Goal: Information Seeking & Learning: Learn about a topic

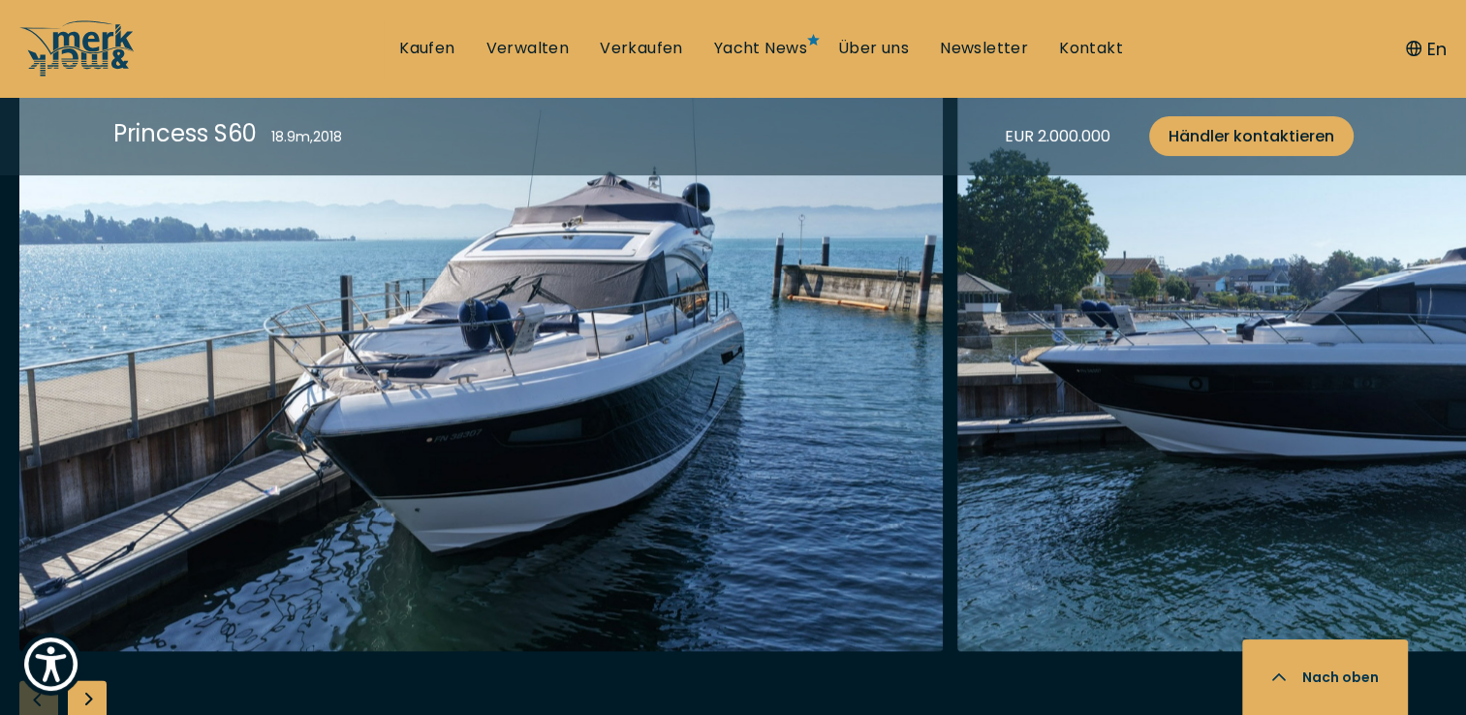
scroll to position [2520, 0]
click at [99, 692] on div "Next slide" at bounding box center [87, 698] width 39 height 39
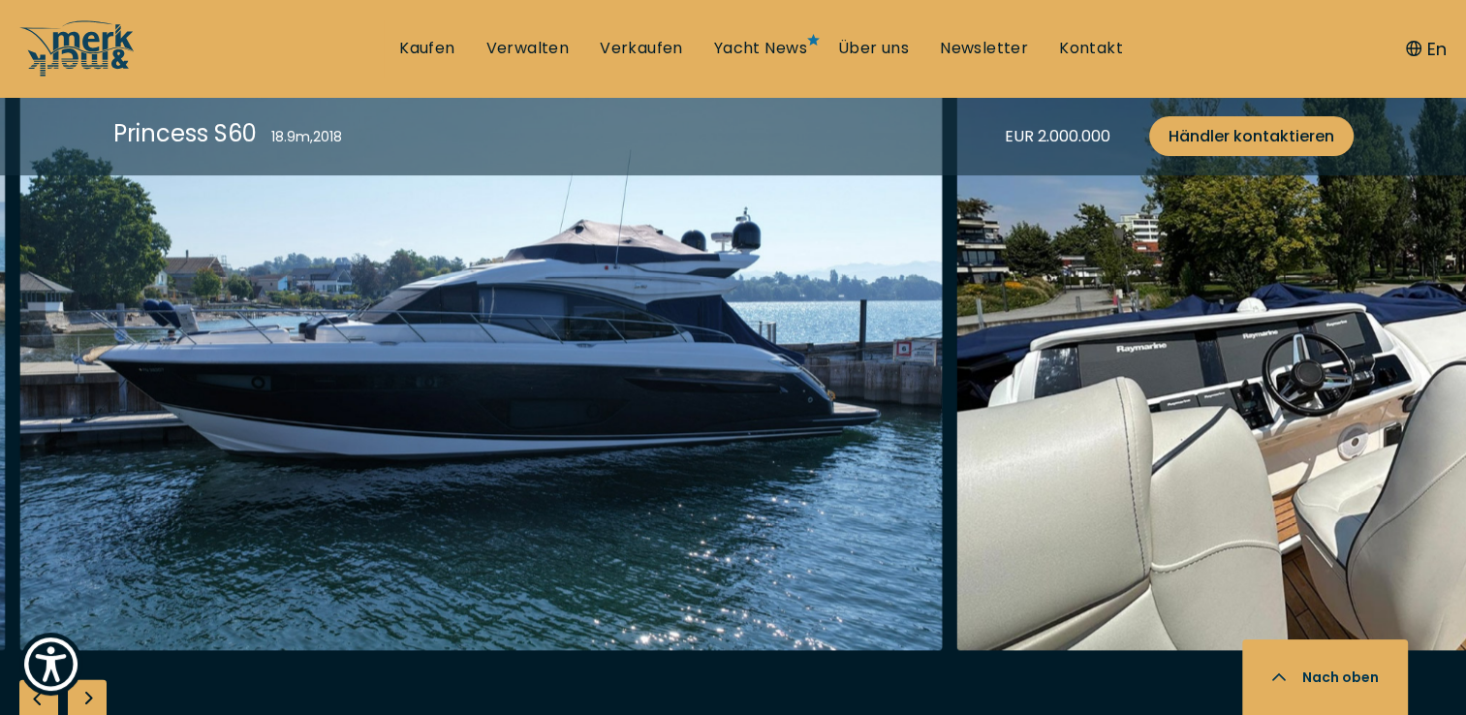
click at [99, 692] on div "Next slide" at bounding box center [87, 698] width 39 height 39
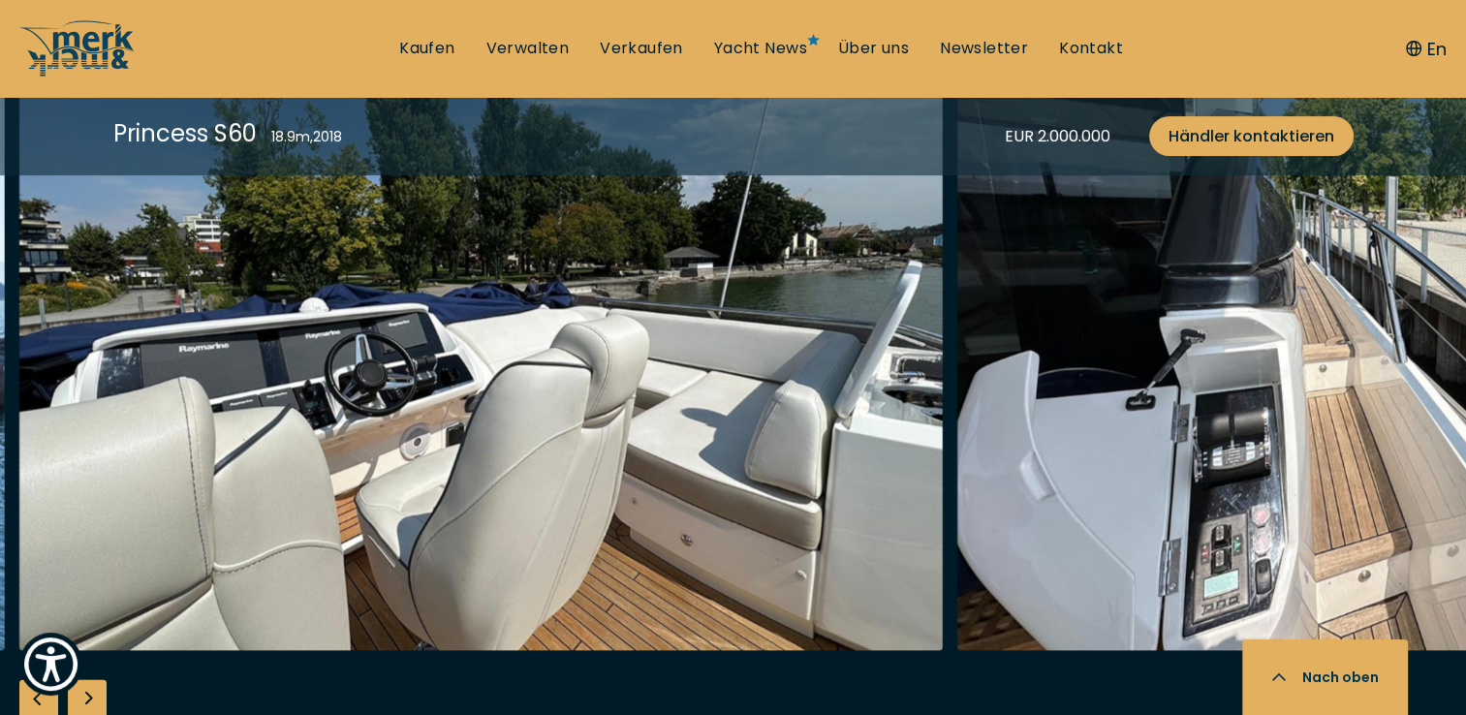
click at [99, 692] on div "Next slide" at bounding box center [87, 698] width 39 height 39
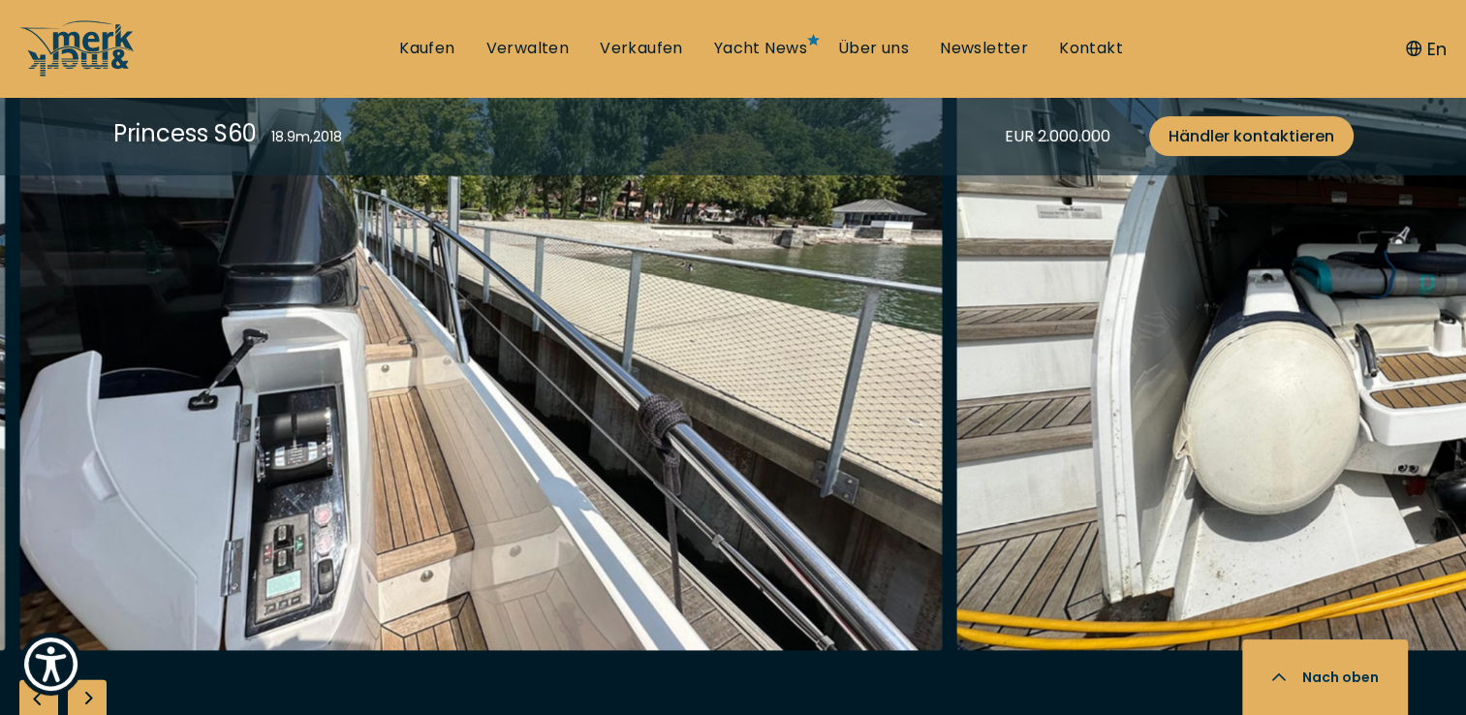
click at [99, 692] on div "Next slide" at bounding box center [87, 698] width 39 height 39
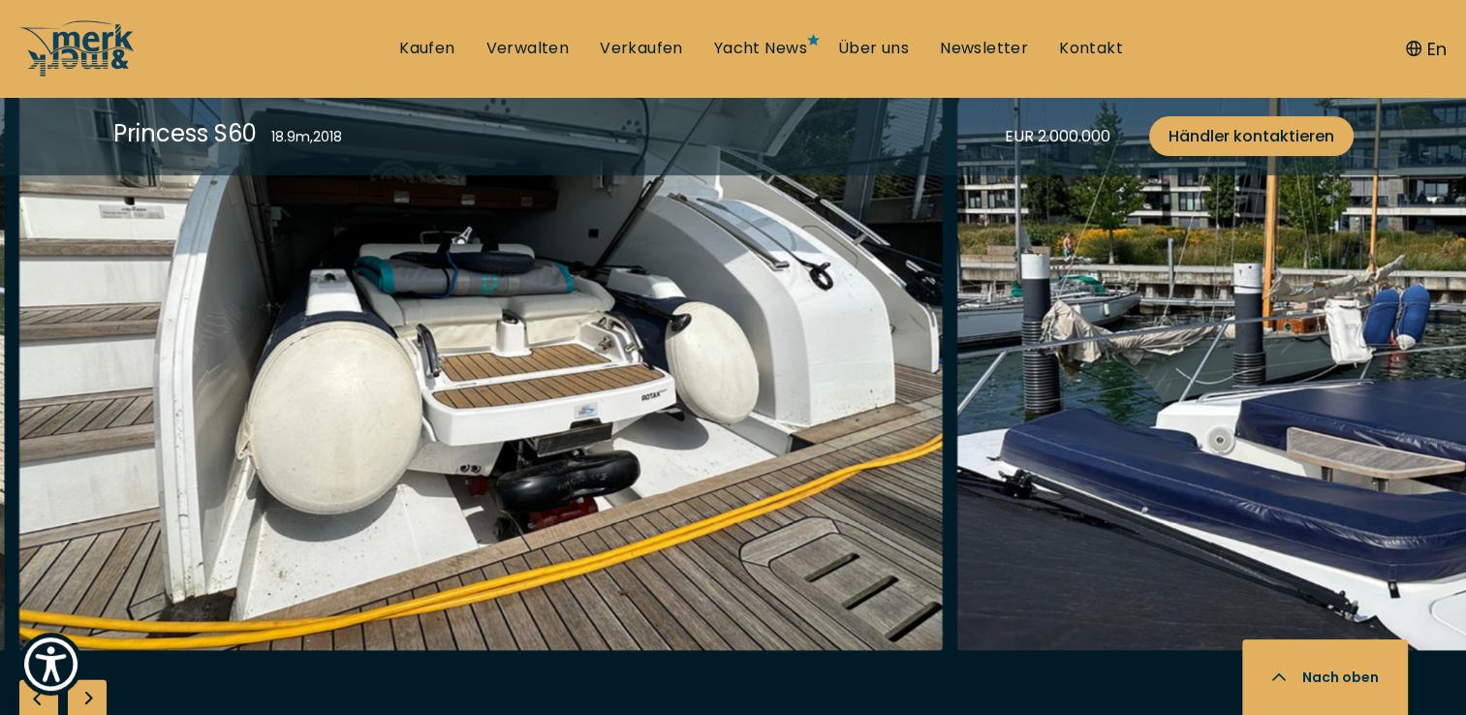
click at [99, 692] on div "Next slide" at bounding box center [87, 698] width 39 height 39
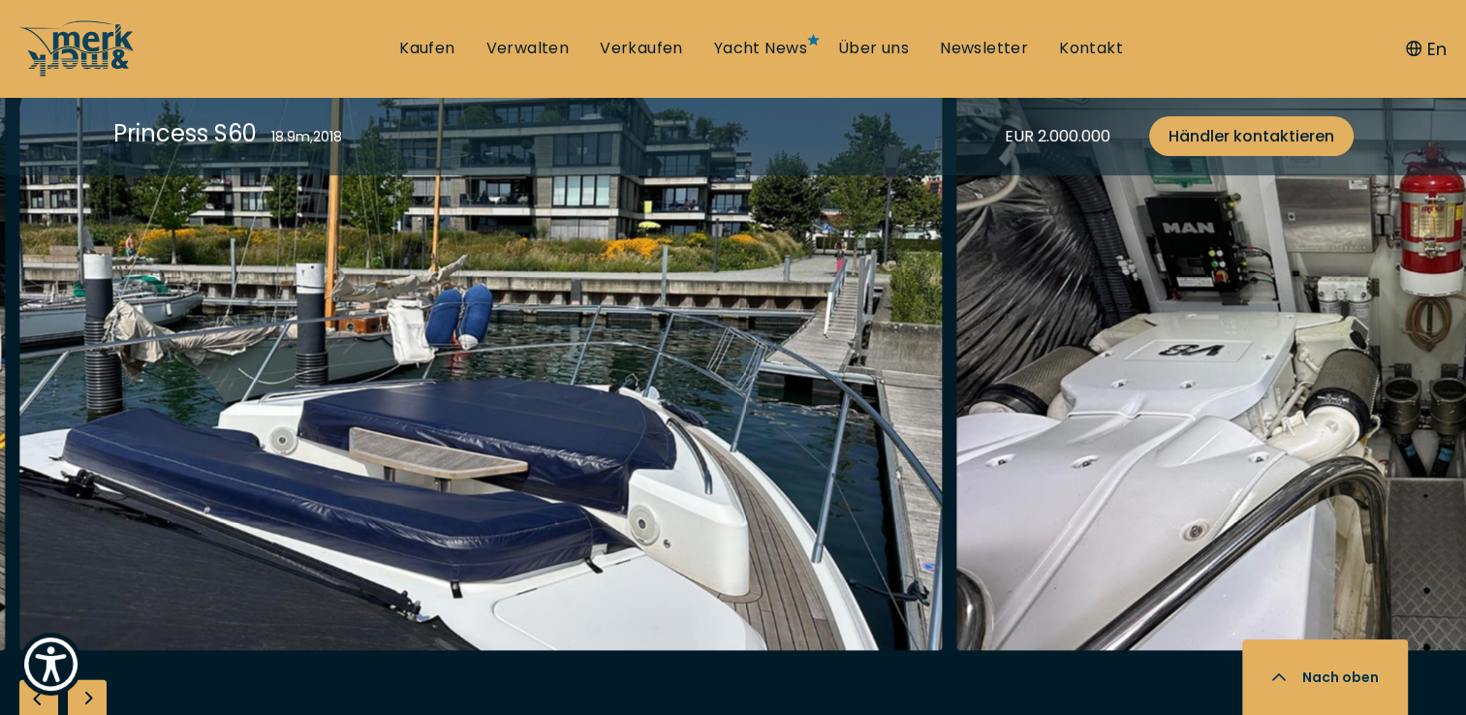
click at [99, 692] on div "Next slide" at bounding box center [87, 698] width 39 height 39
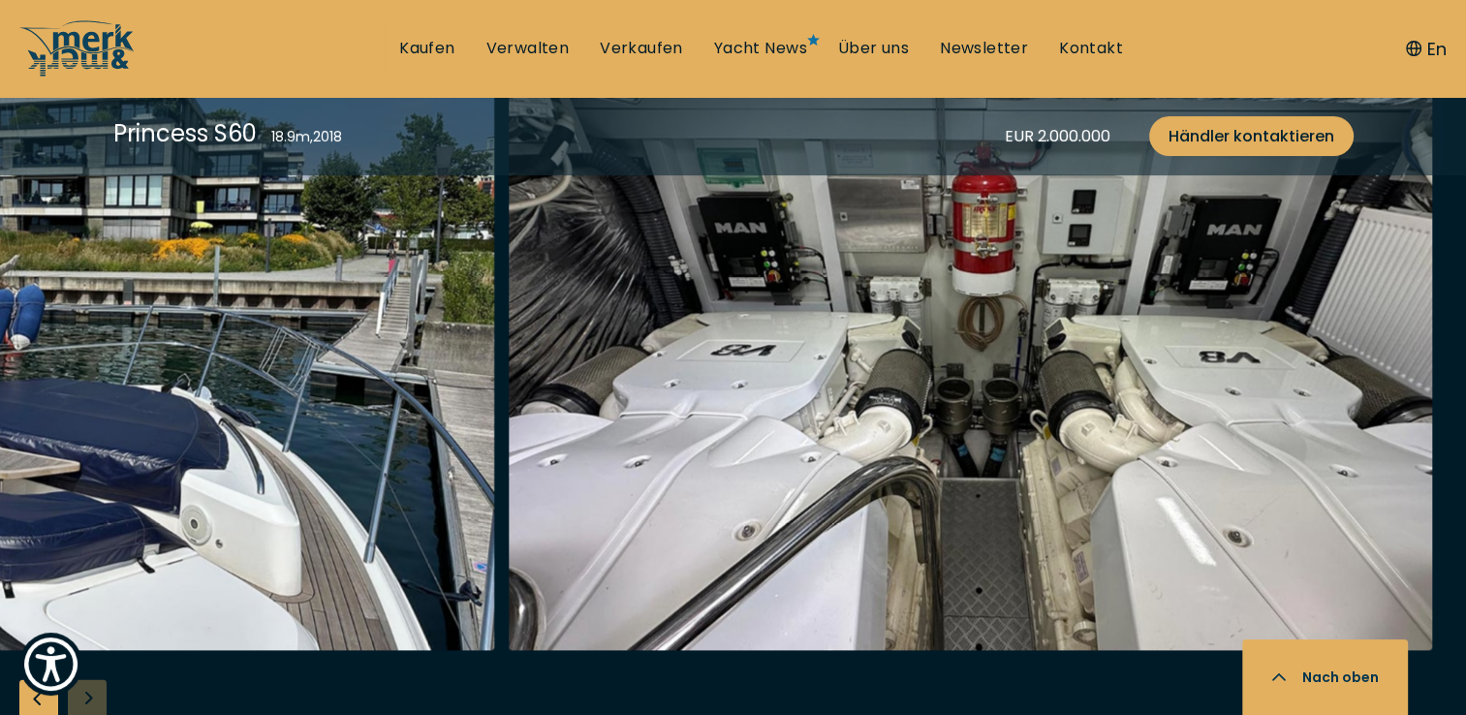
click at [99, 692] on div at bounding box center [733, 403] width 1466 height 746
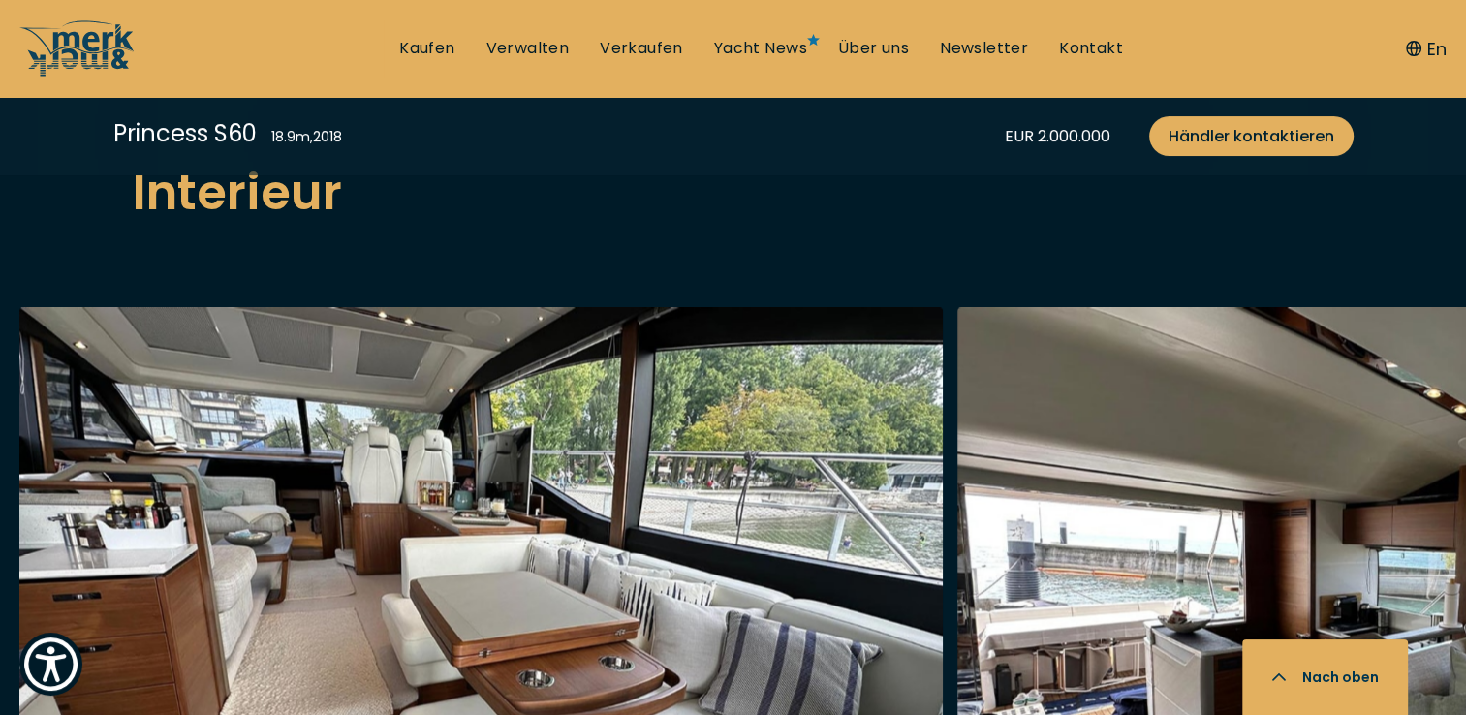
scroll to position [3373, 0]
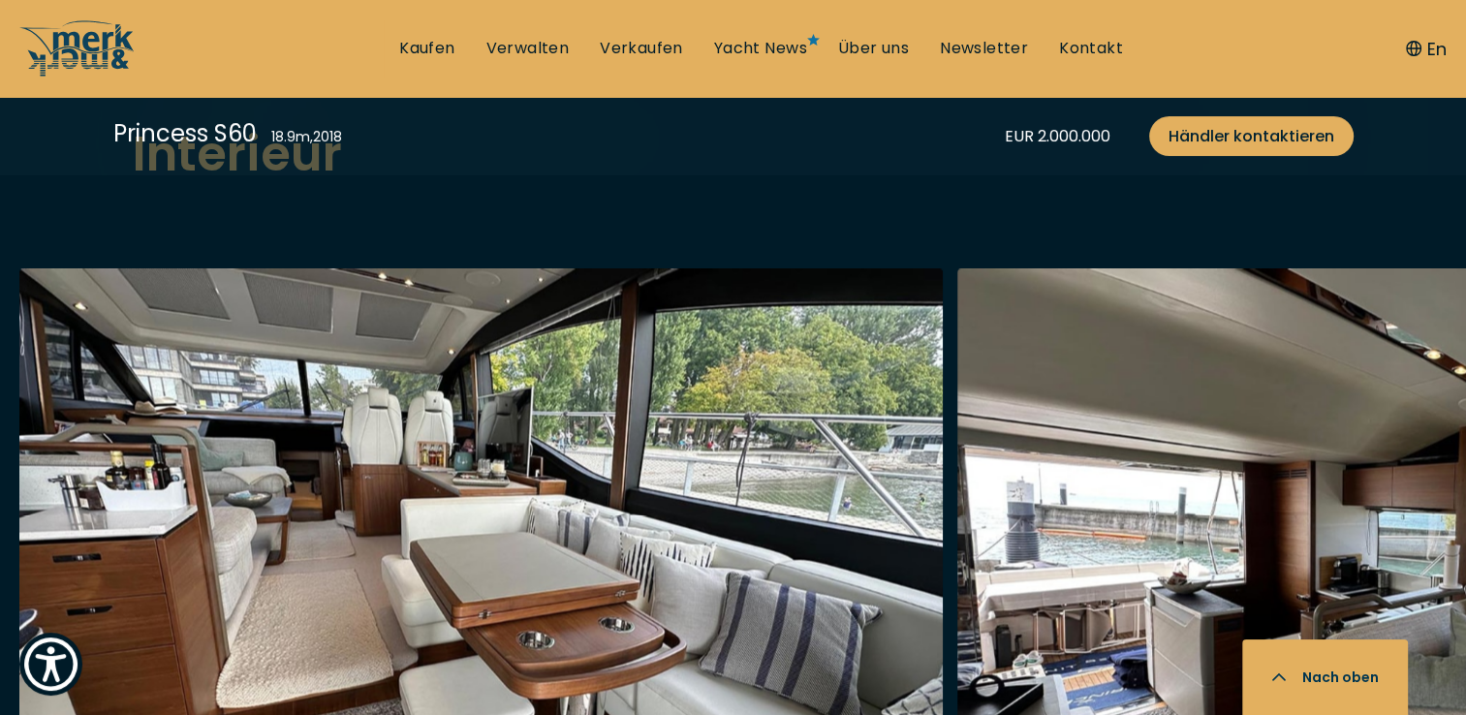
click at [275, 644] on img "button" at bounding box center [481, 578] width 924 height 620
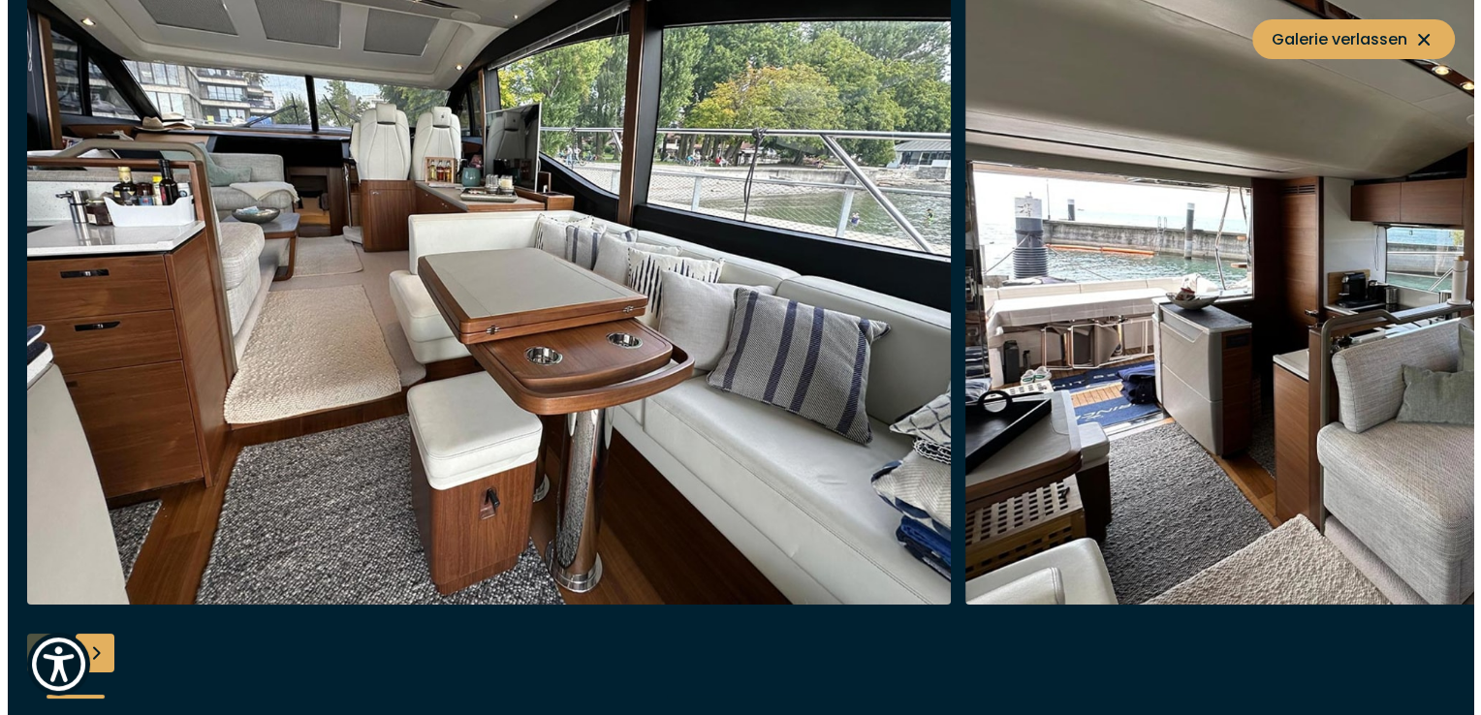
scroll to position [3378, 0]
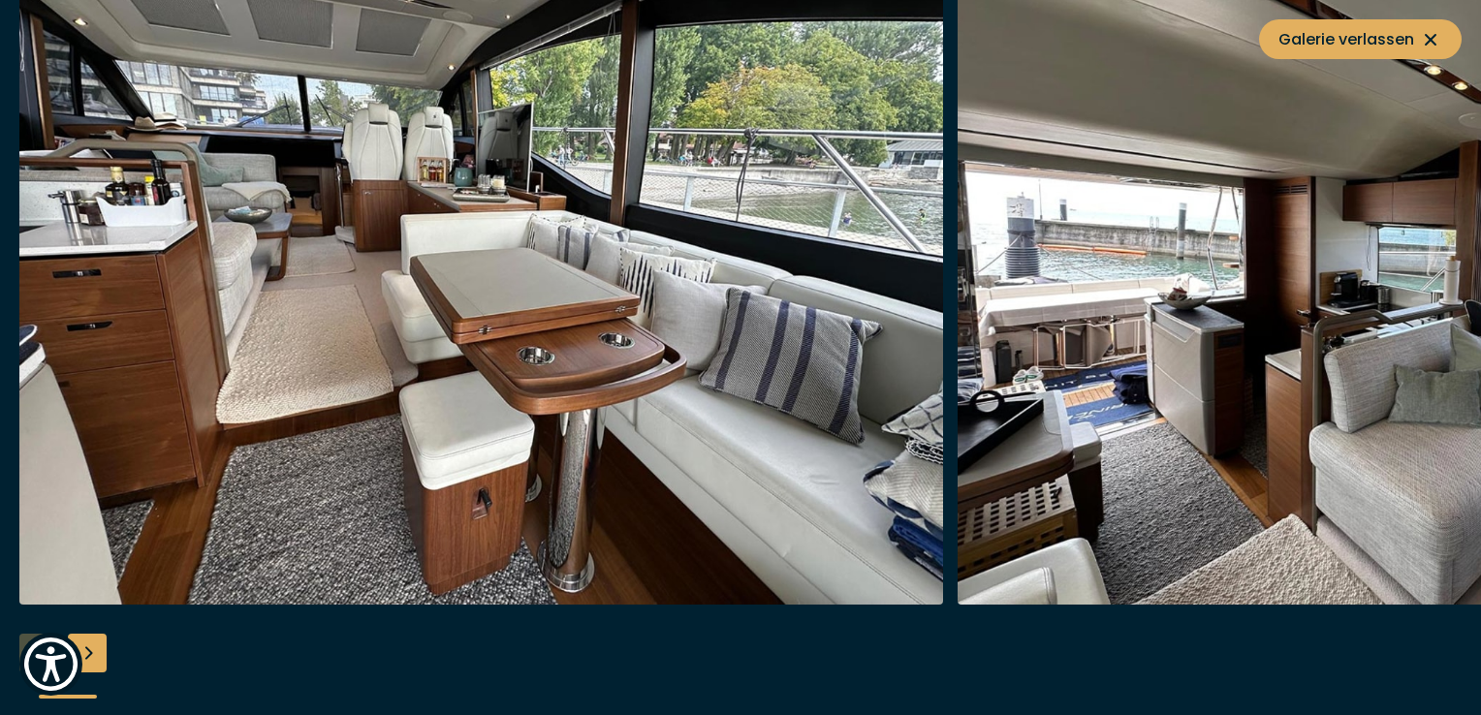
click at [92, 653] on div "Next slide" at bounding box center [87, 653] width 39 height 39
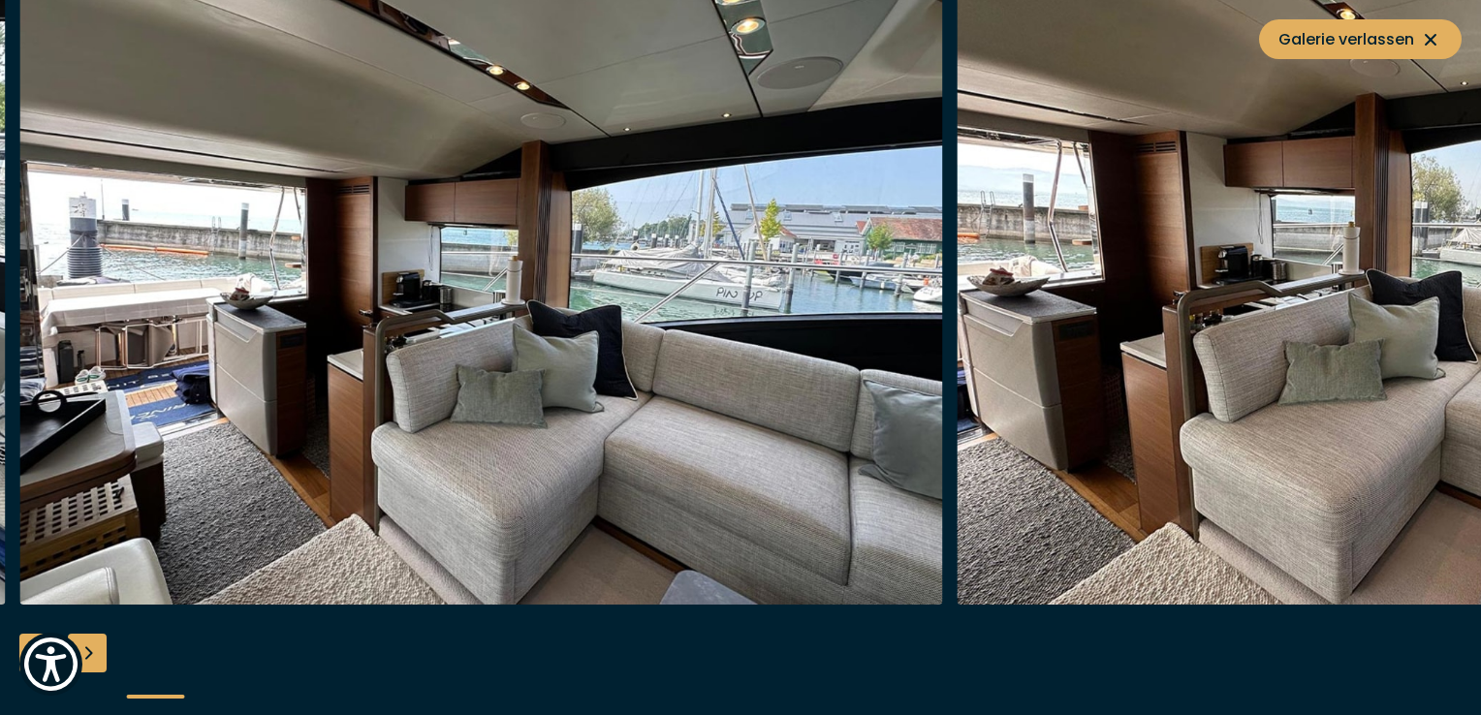
click at [92, 653] on div "Next slide" at bounding box center [87, 653] width 39 height 39
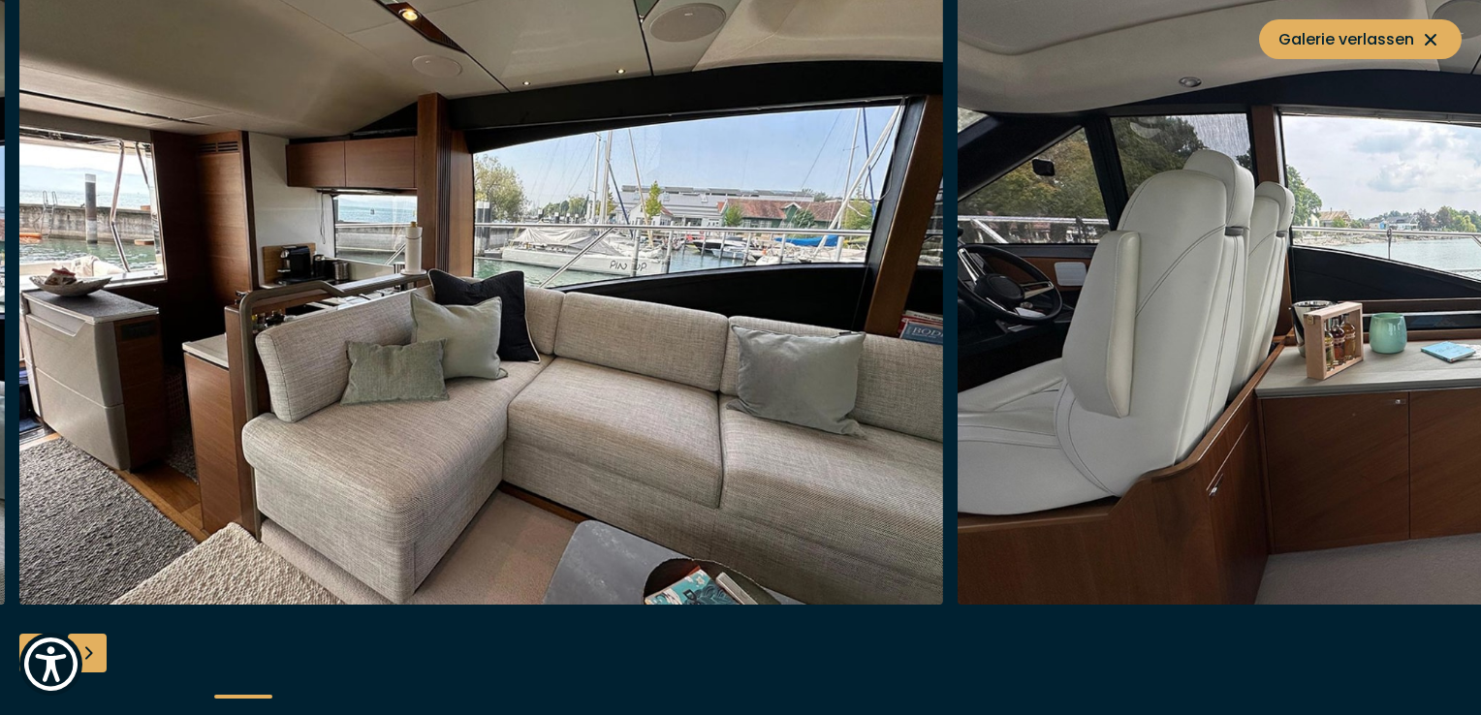
click at [92, 653] on div "Next slide" at bounding box center [87, 653] width 39 height 39
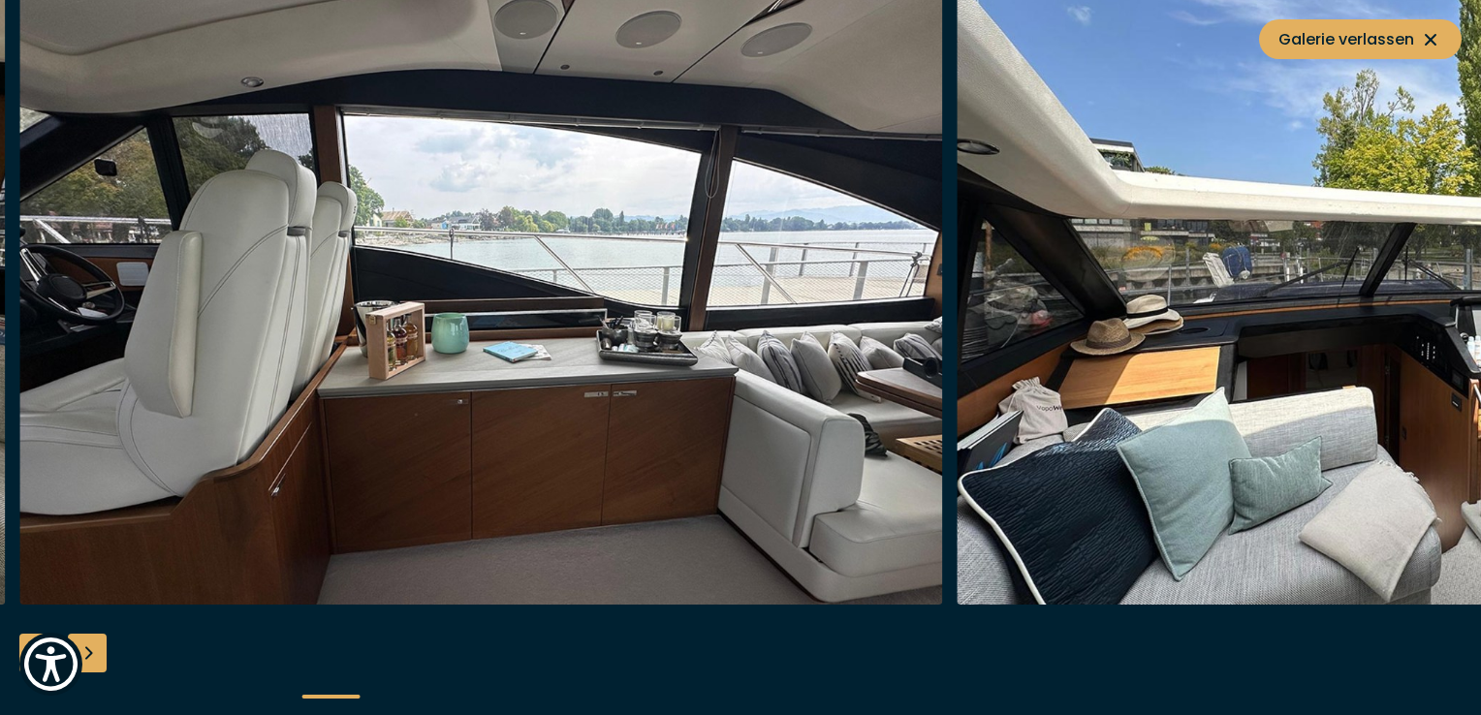
click at [92, 653] on div "Next slide" at bounding box center [87, 653] width 39 height 39
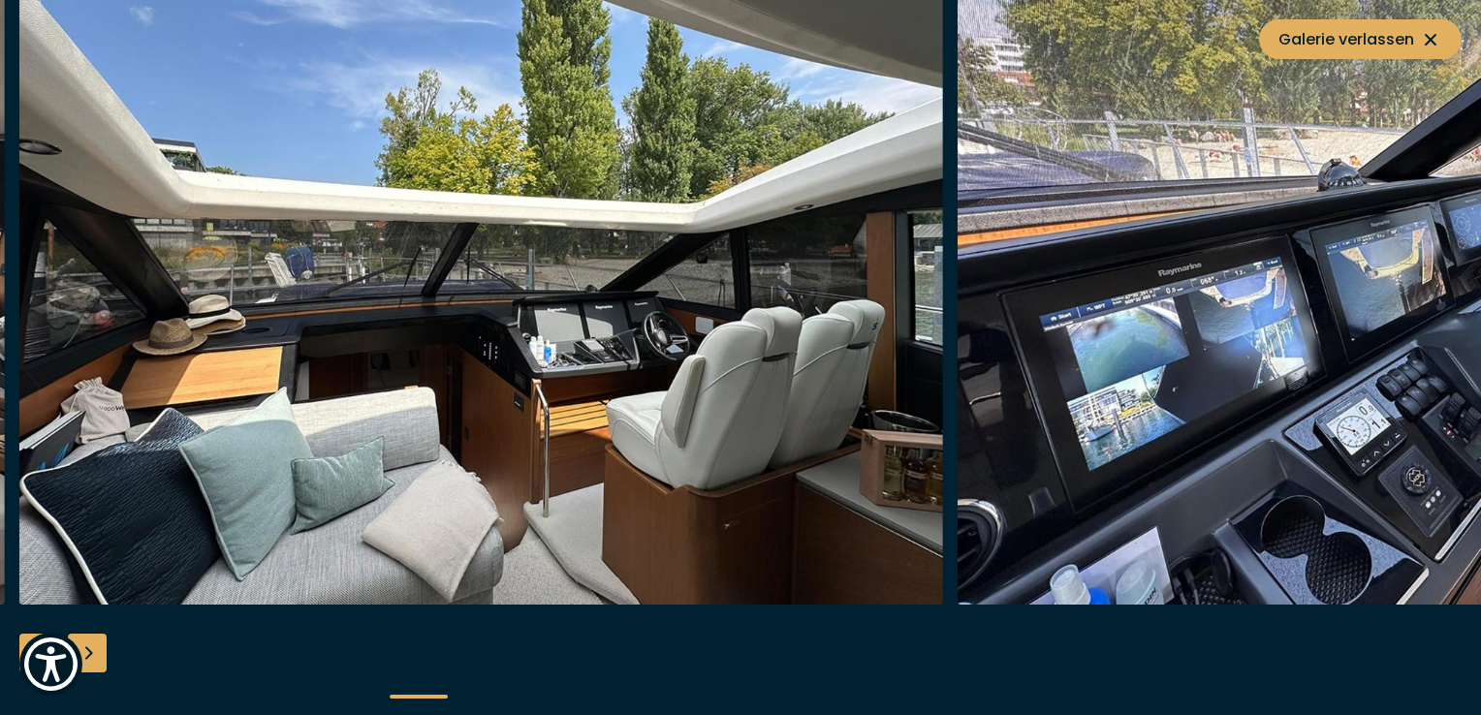
click at [92, 653] on div "Next slide" at bounding box center [87, 653] width 39 height 39
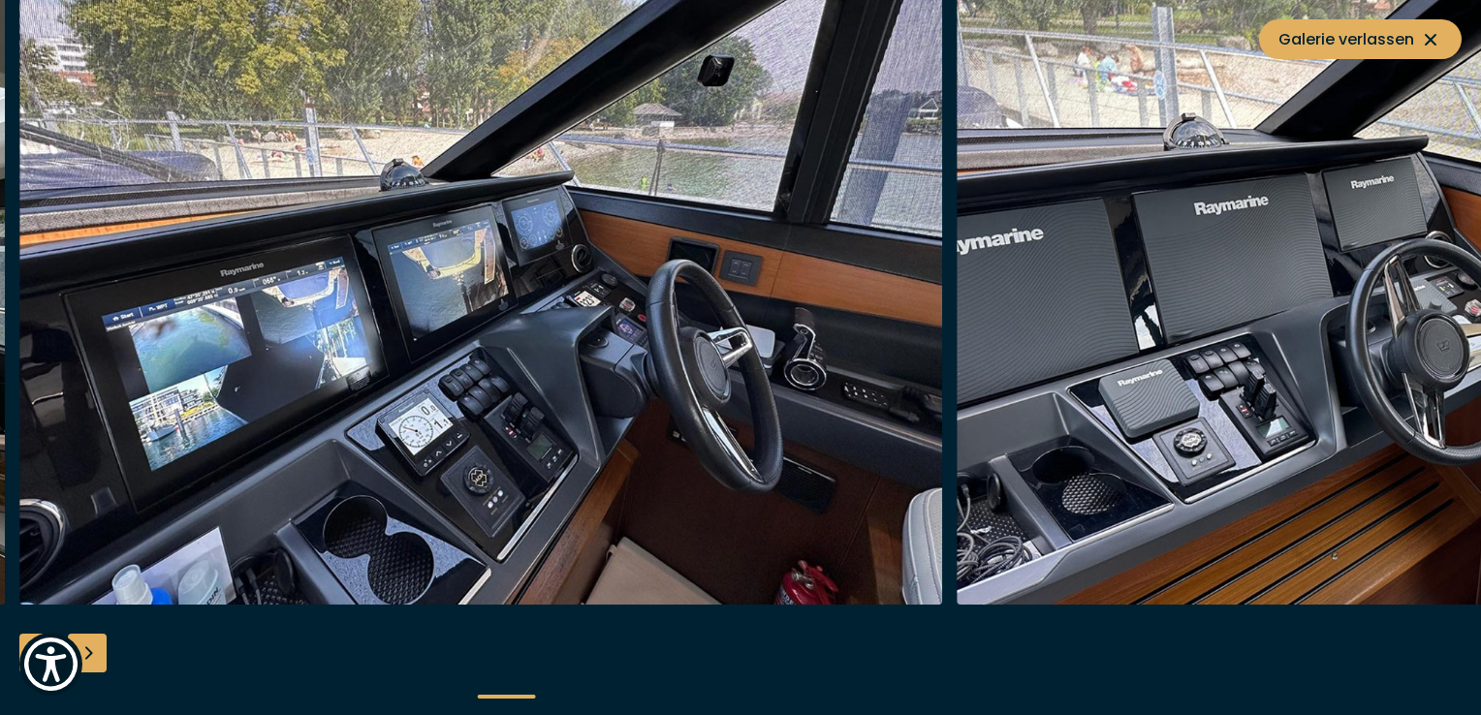
click at [92, 653] on div "Next slide" at bounding box center [87, 653] width 39 height 39
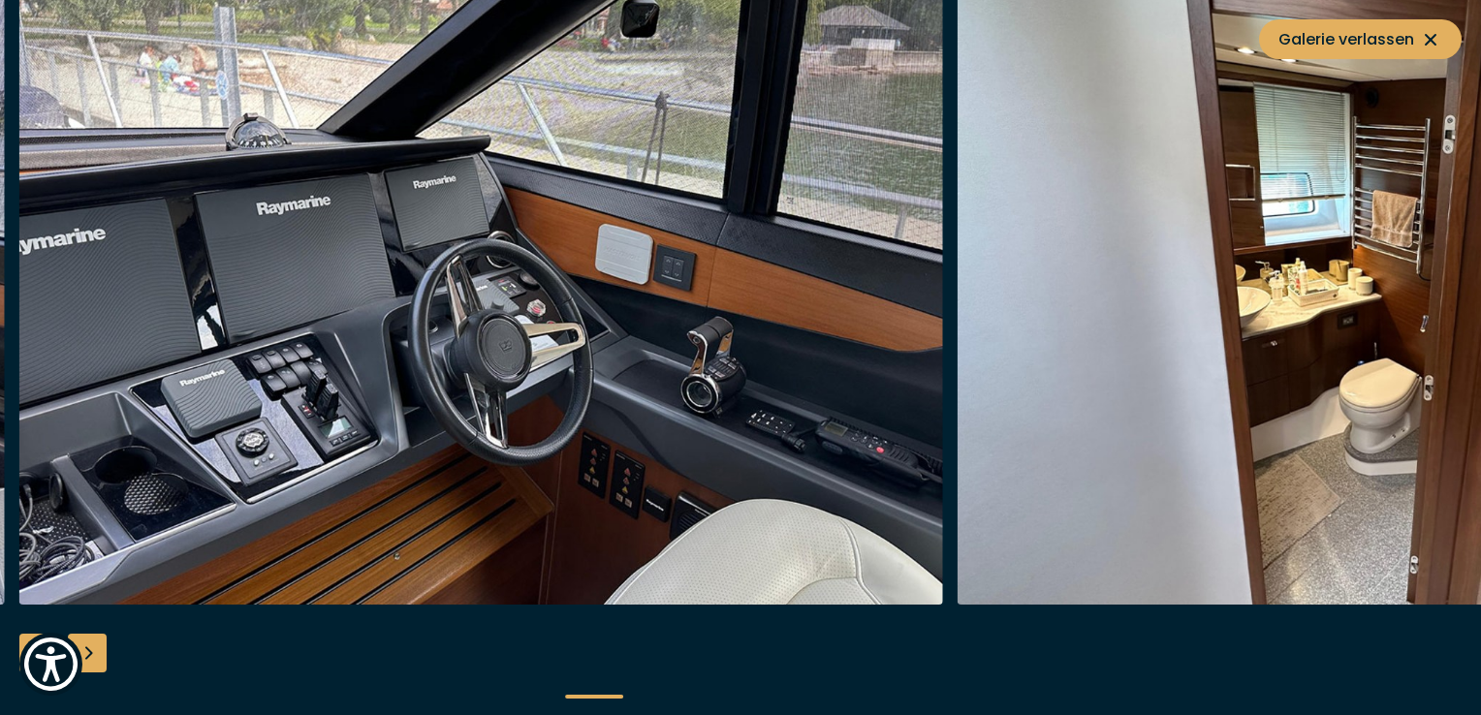
click at [92, 653] on div "Next slide" at bounding box center [87, 653] width 39 height 39
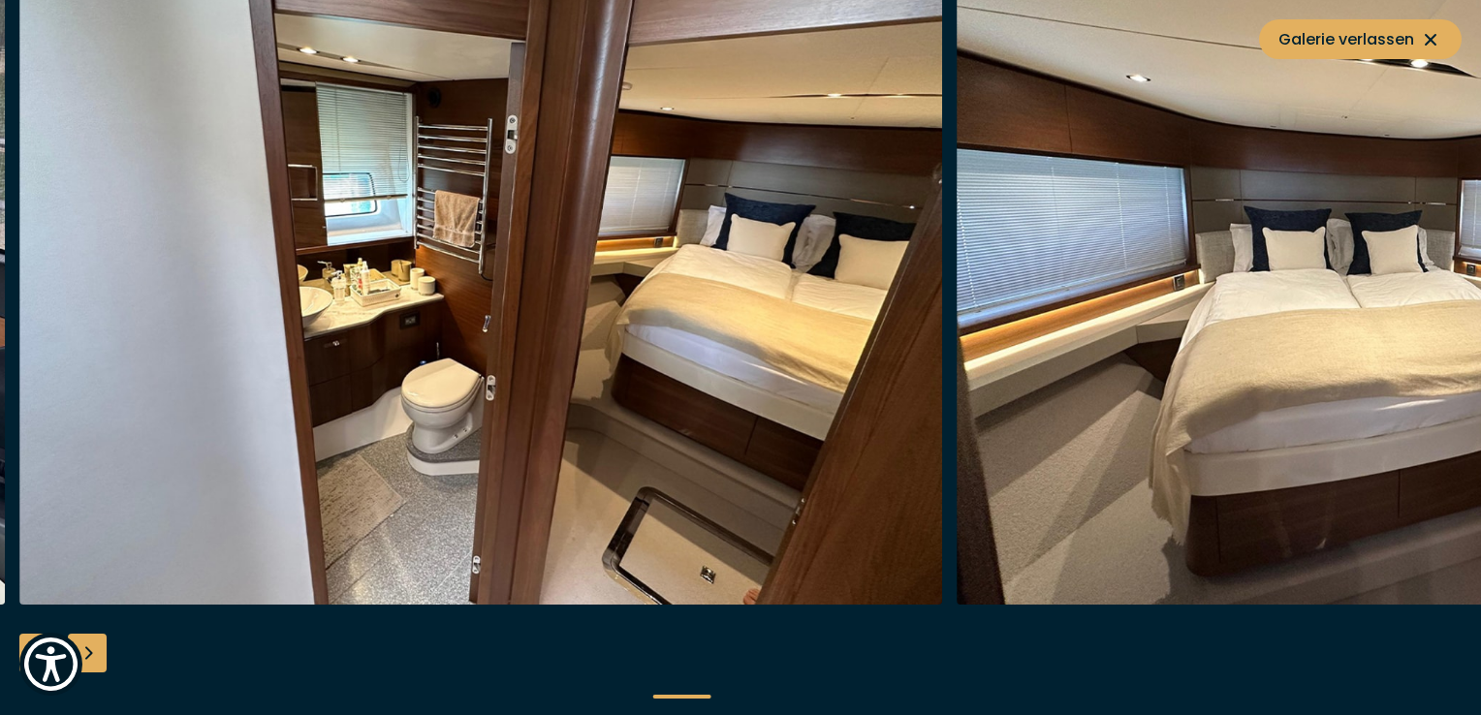
click at [92, 653] on div "Next slide" at bounding box center [87, 653] width 39 height 39
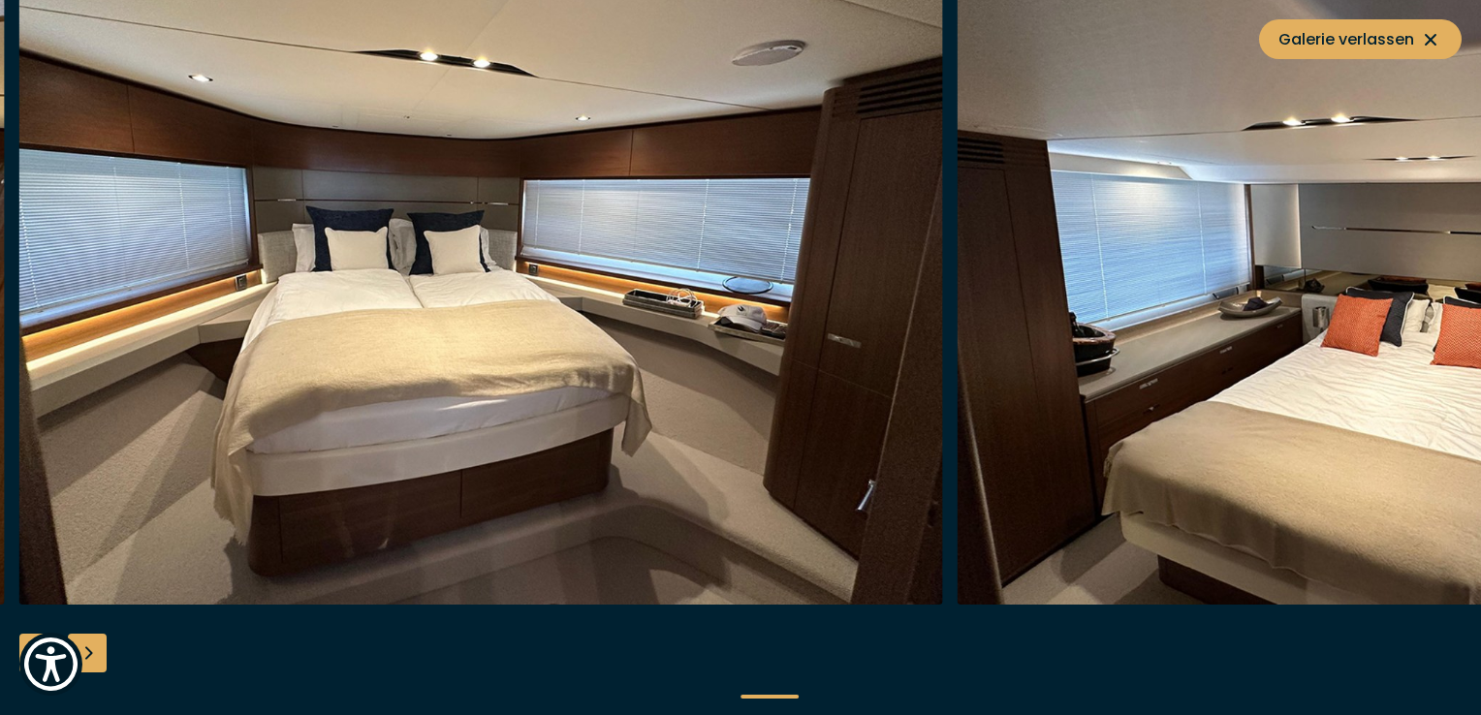
click at [92, 653] on div "Next slide" at bounding box center [87, 653] width 39 height 39
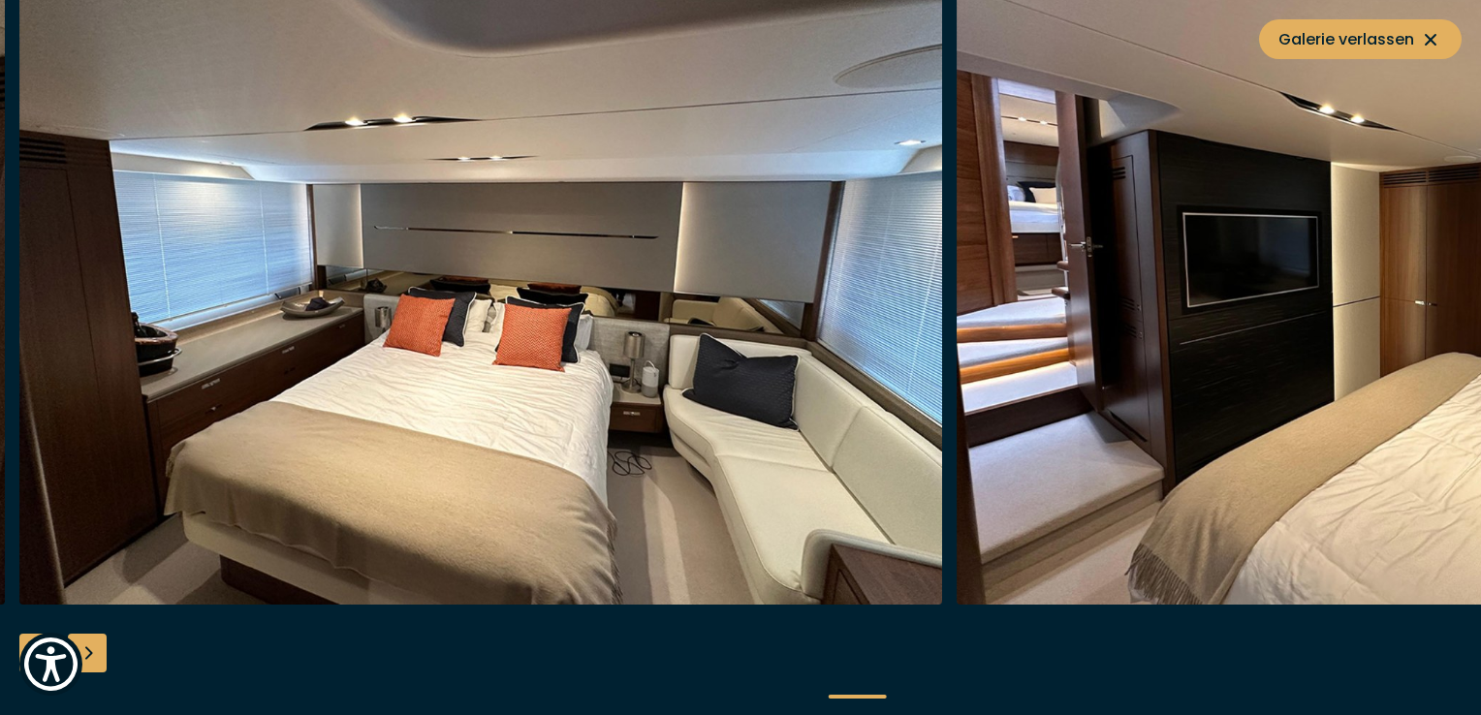
click at [92, 653] on div "Next slide" at bounding box center [87, 653] width 39 height 39
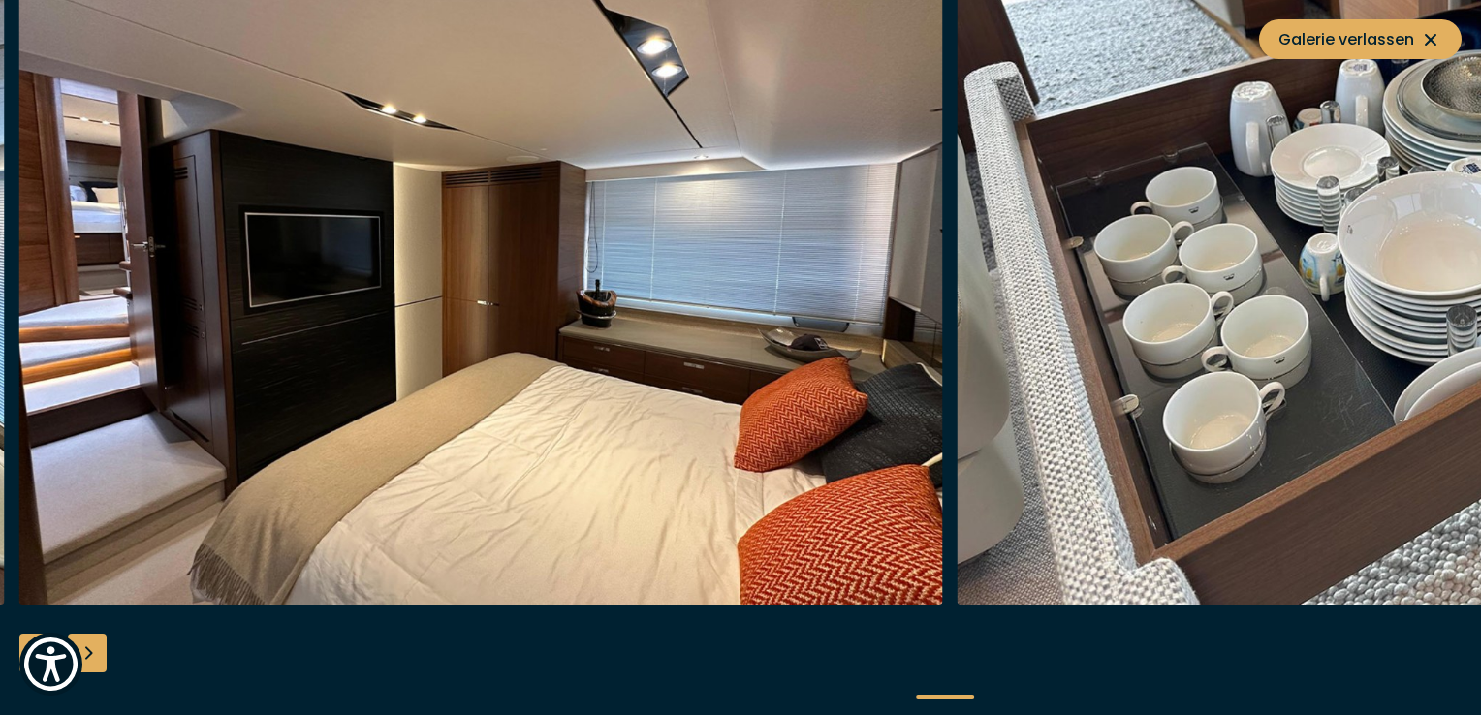
click at [92, 653] on div "Next slide" at bounding box center [87, 653] width 39 height 39
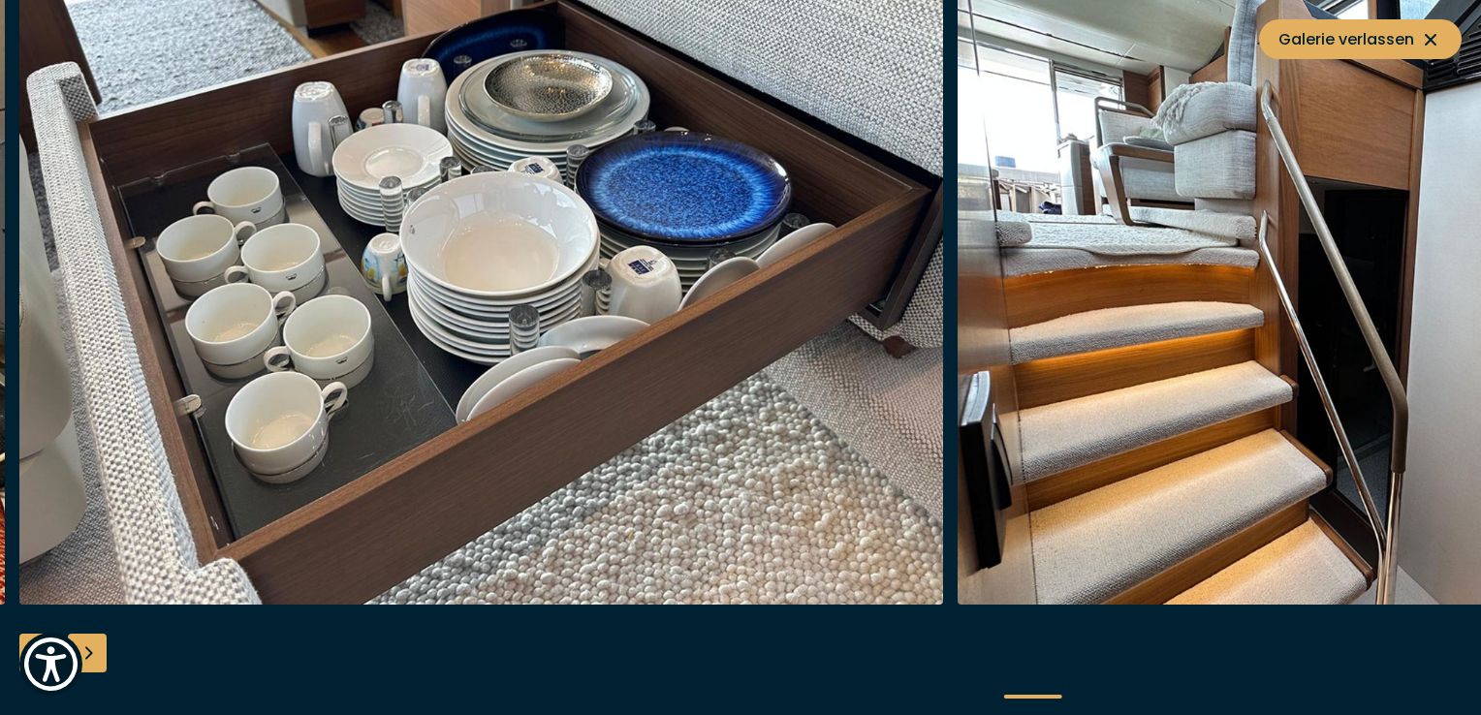
click at [92, 653] on div "Next slide" at bounding box center [87, 653] width 39 height 39
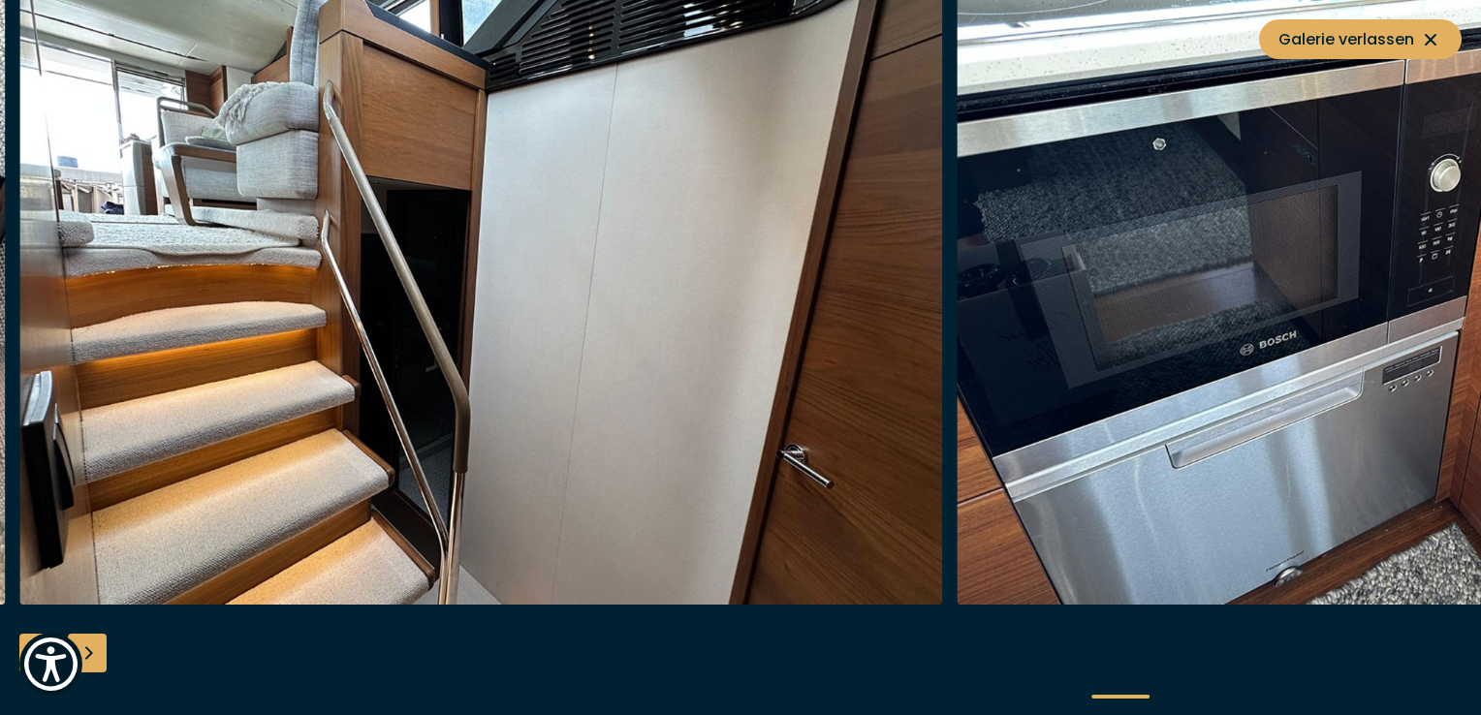
click at [92, 653] on div "Next slide" at bounding box center [87, 653] width 39 height 39
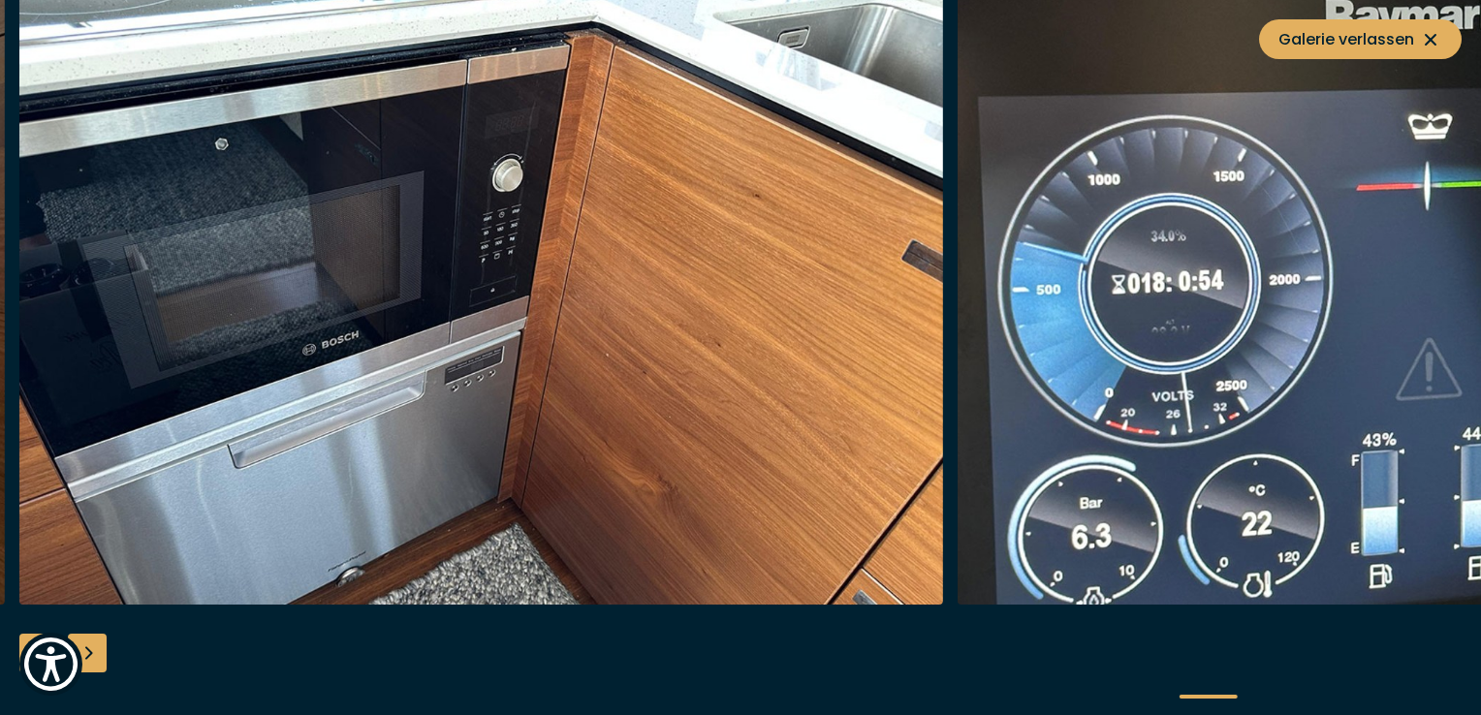
click at [92, 653] on div "Next slide" at bounding box center [87, 653] width 39 height 39
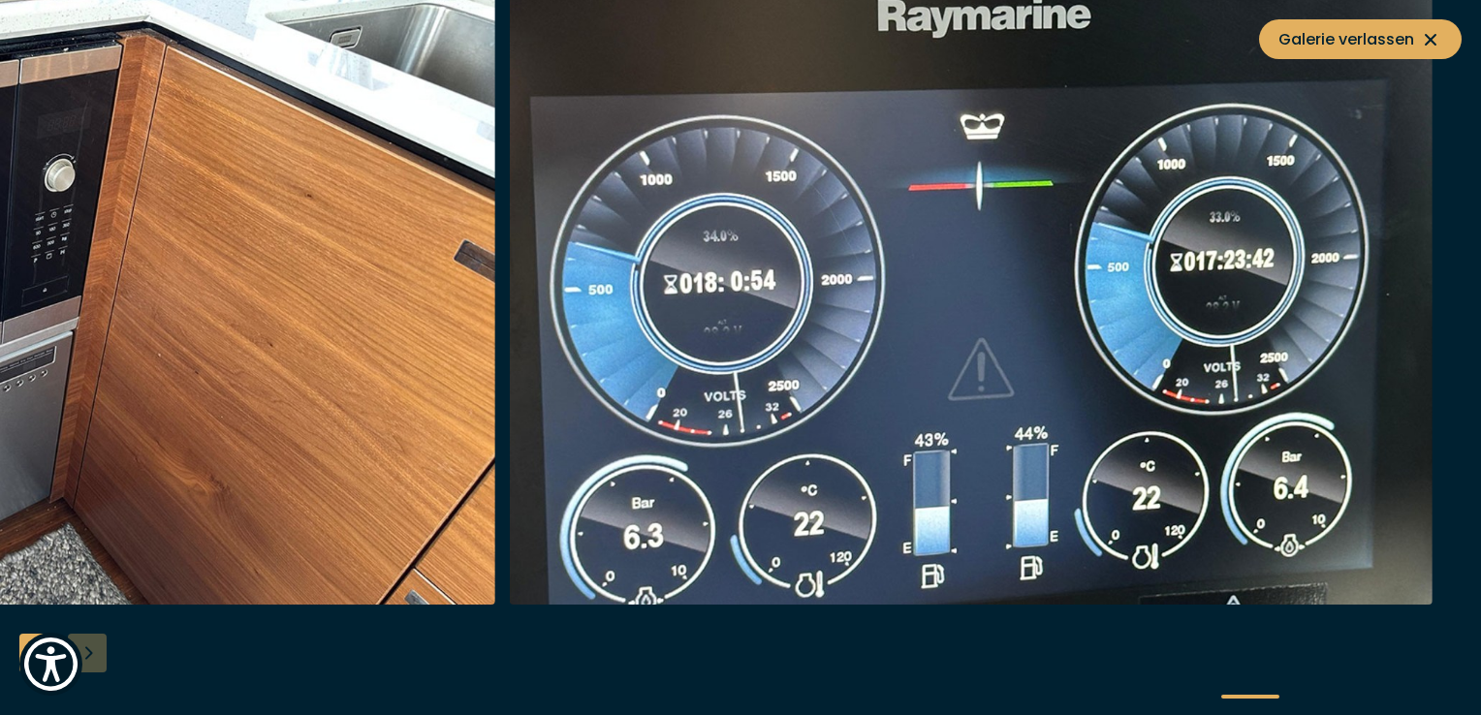
click at [92, 653] on div at bounding box center [740, 357] width 1481 height 746
click at [1431, 35] on icon at bounding box center [1430, 39] width 23 height 23
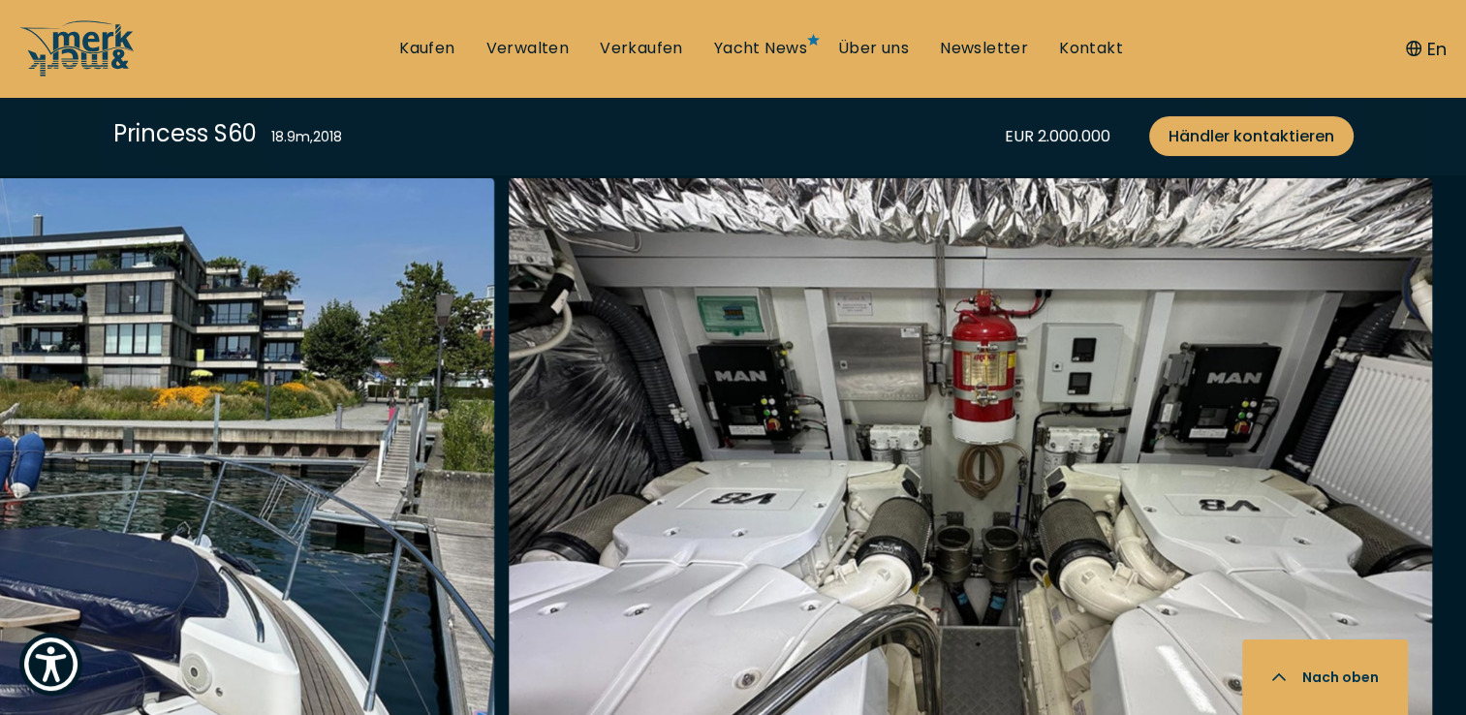
scroll to position [2371, 0]
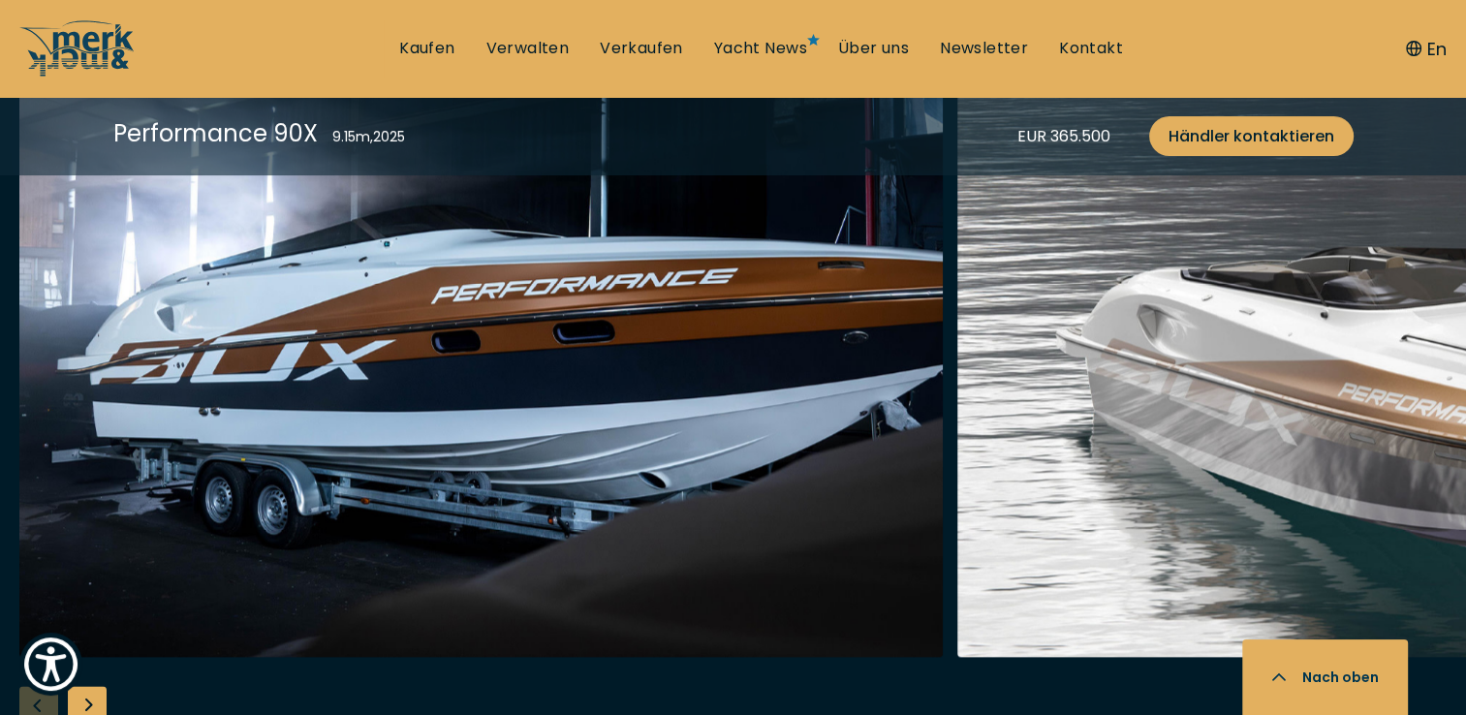
scroll to position [2524, 0]
click at [97, 702] on div "Next slide" at bounding box center [87, 705] width 39 height 39
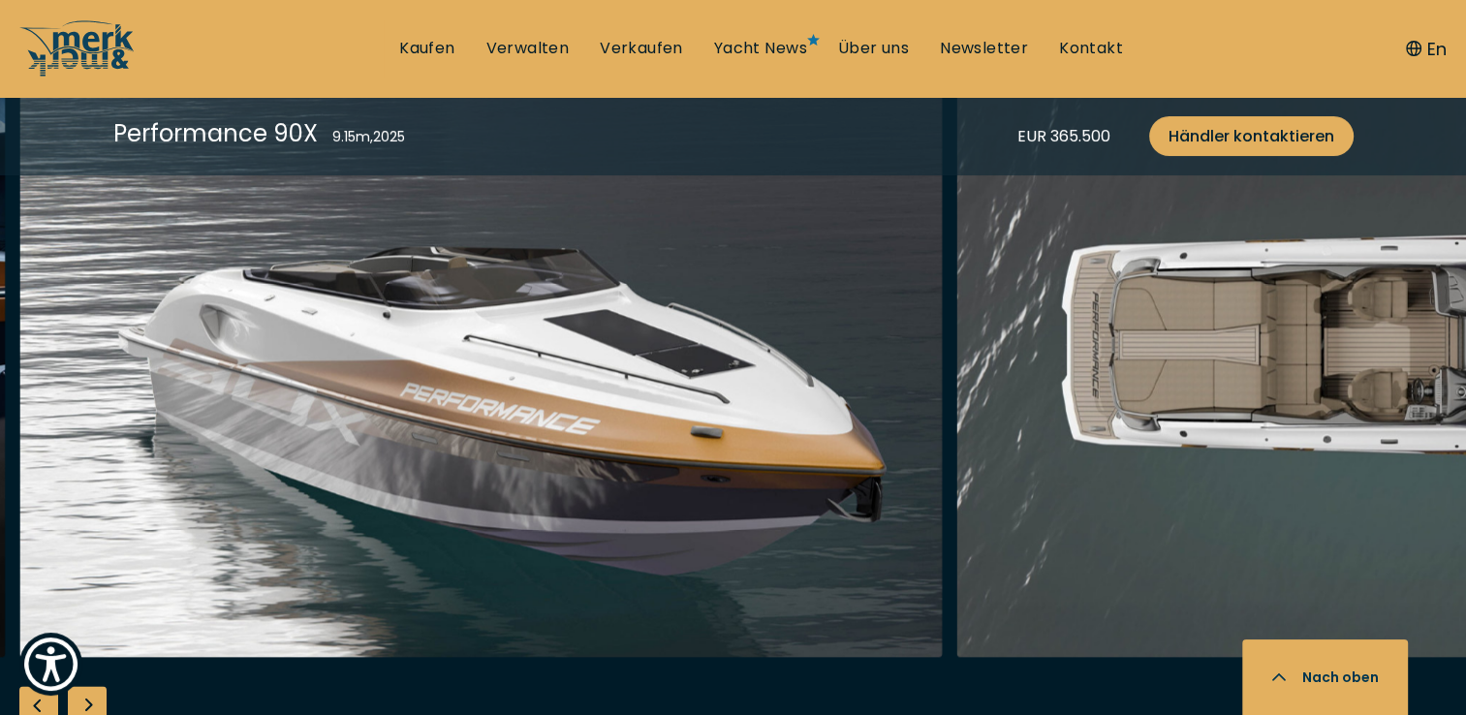
click at [97, 702] on div "Next slide" at bounding box center [87, 705] width 39 height 39
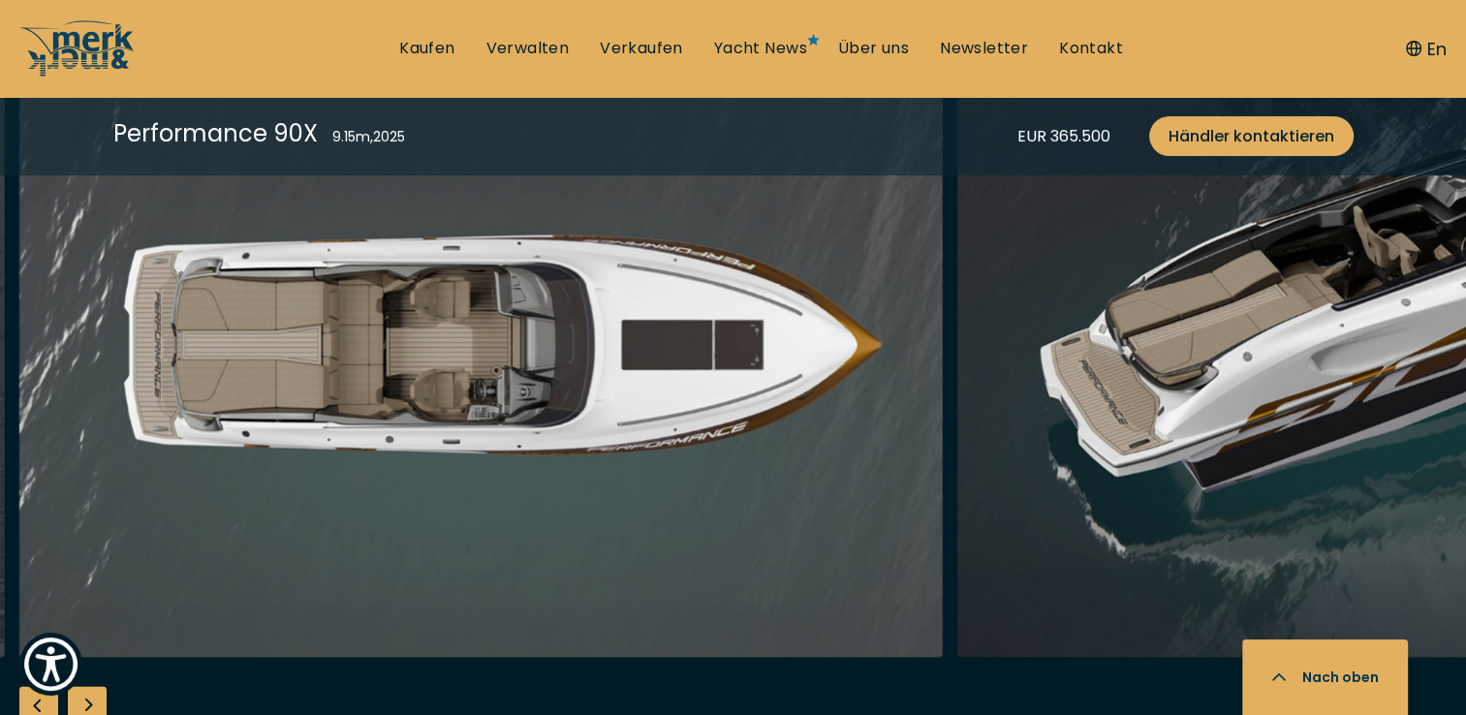
click at [97, 702] on div "Next slide" at bounding box center [87, 705] width 39 height 39
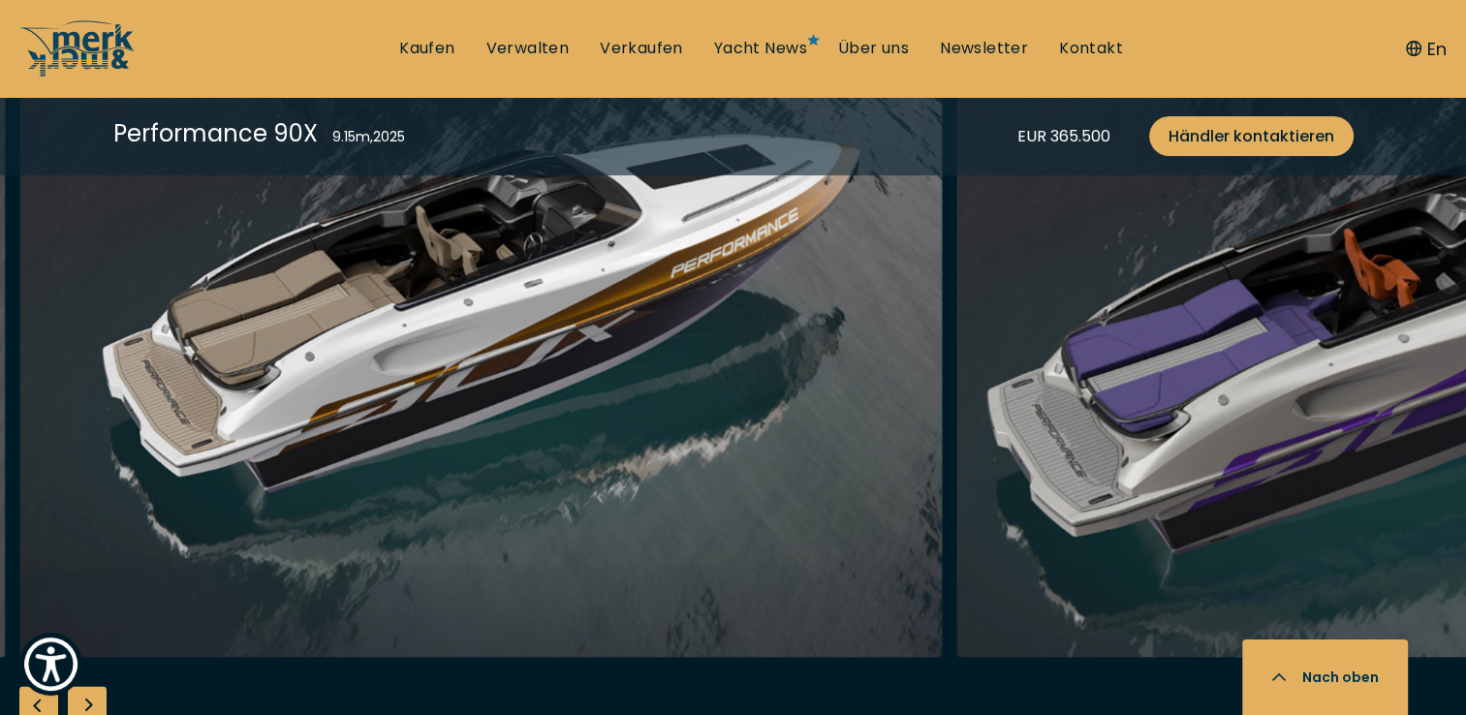
click at [97, 702] on div "Next slide" at bounding box center [87, 705] width 39 height 39
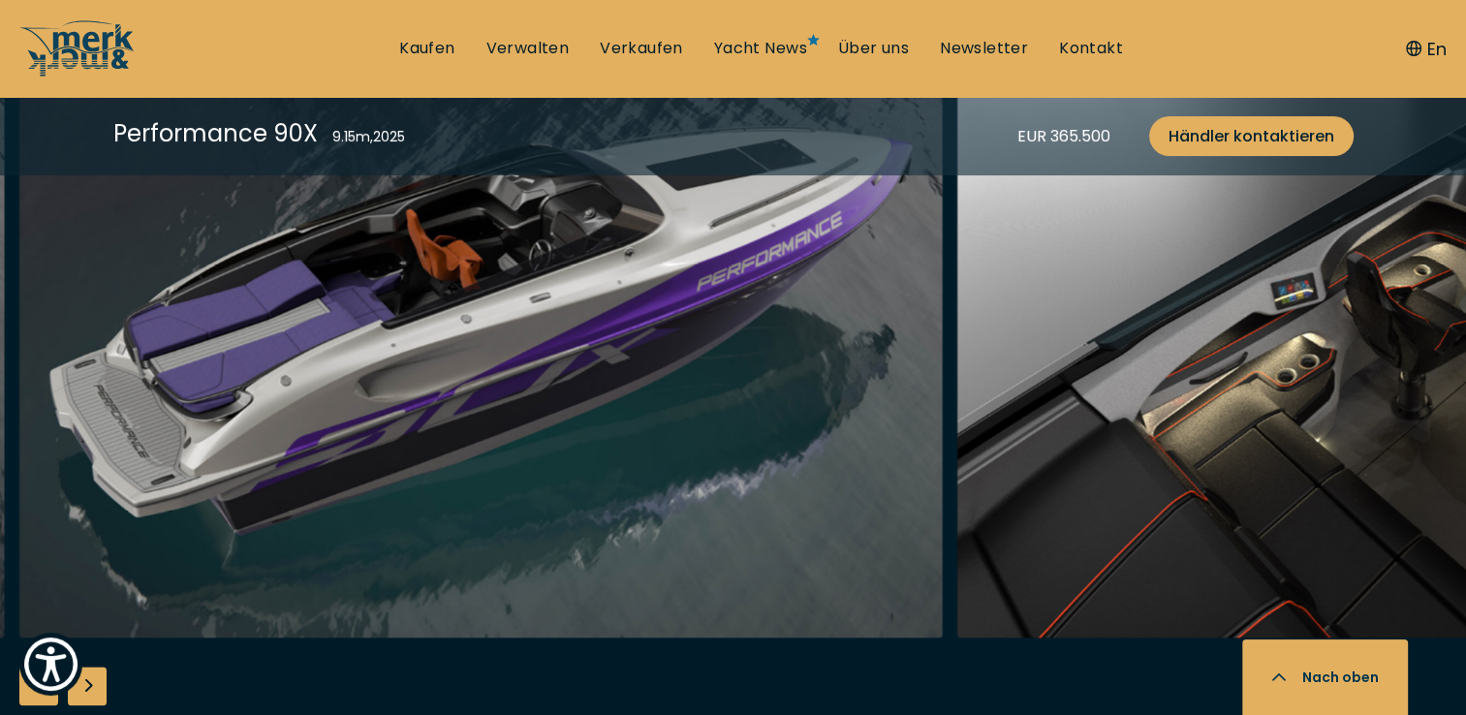
scroll to position [2546, 0]
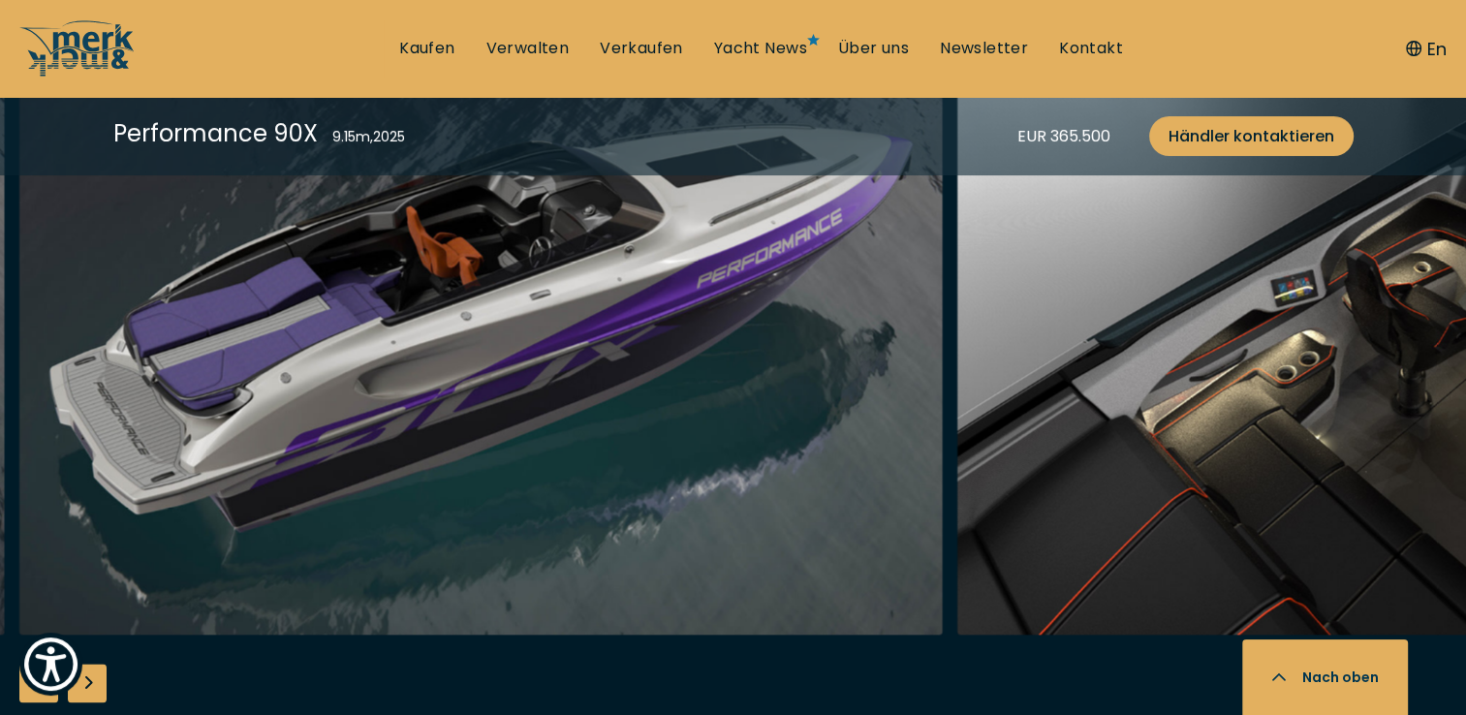
click at [89, 689] on div "Next slide" at bounding box center [87, 683] width 39 height 39
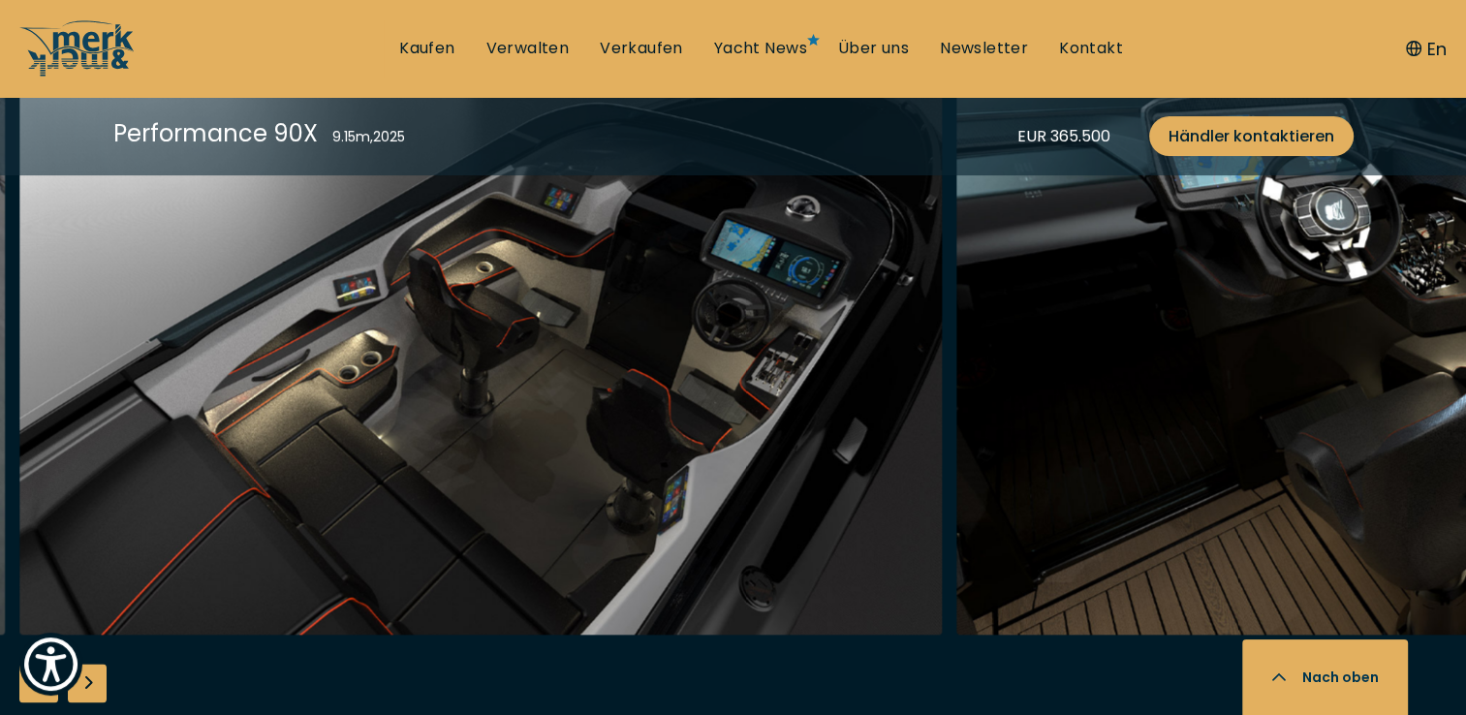
click at [89, 689] on div "Next slide" at bounding box center [87, 683] width 39 height 39
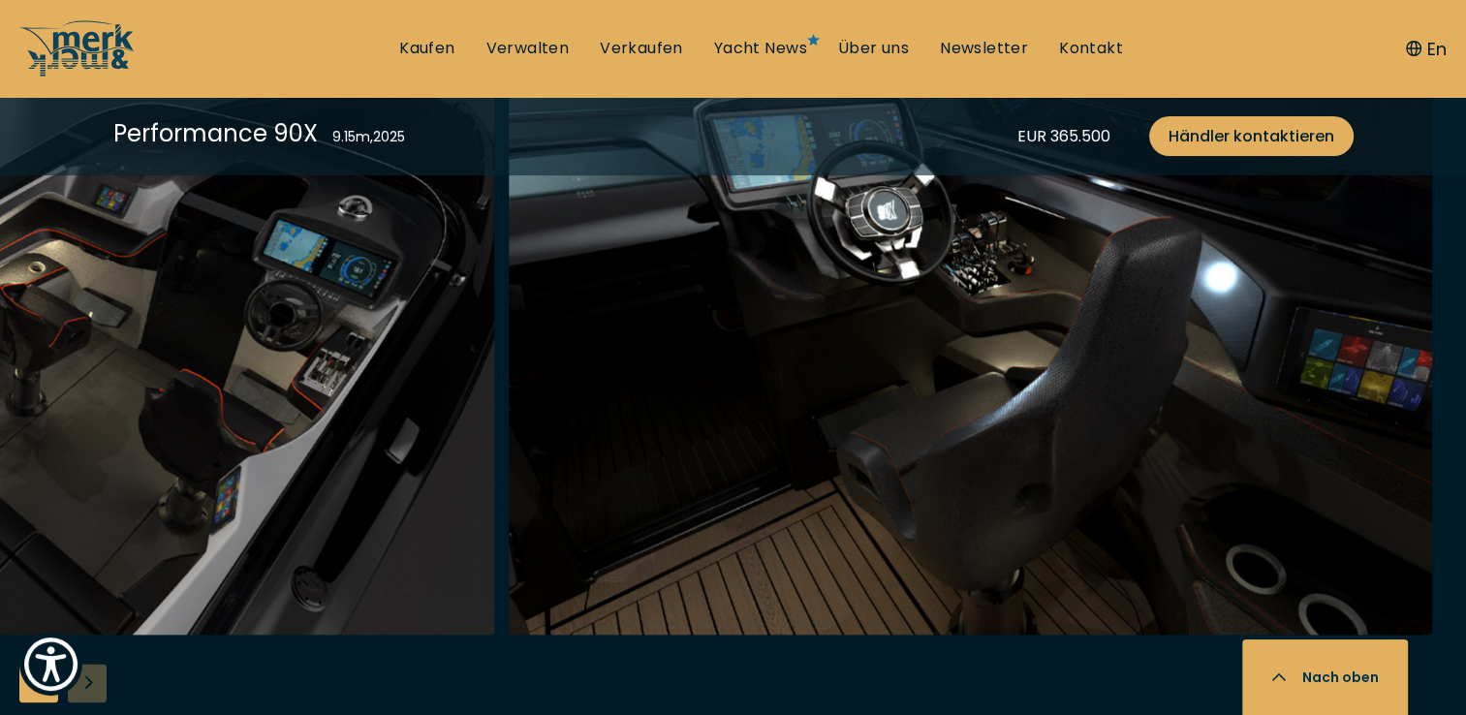
click at [89, 689] on div at bounding box center [733, 388] width 1466 height 746
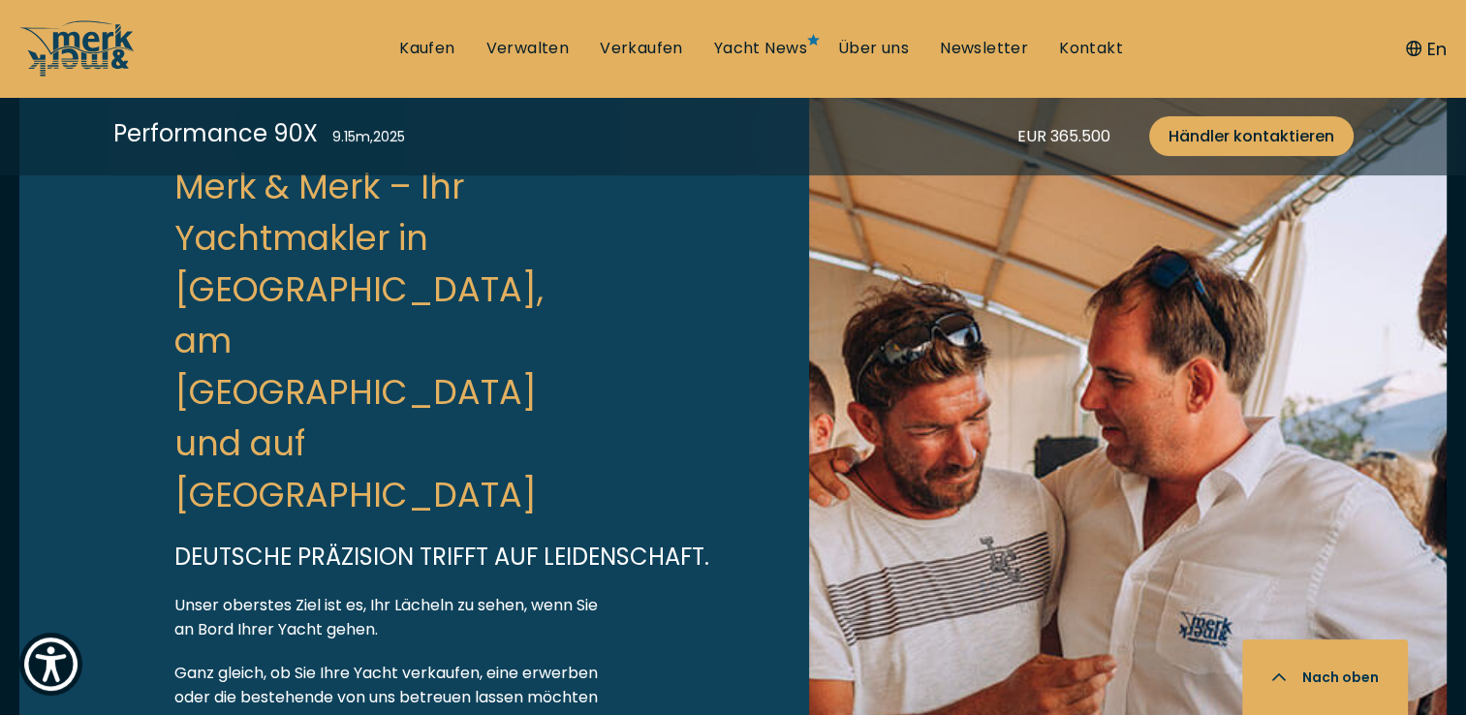
scroll to position [6057, 0]
